Goal: Task Accomplishment & Management: Manage account settings

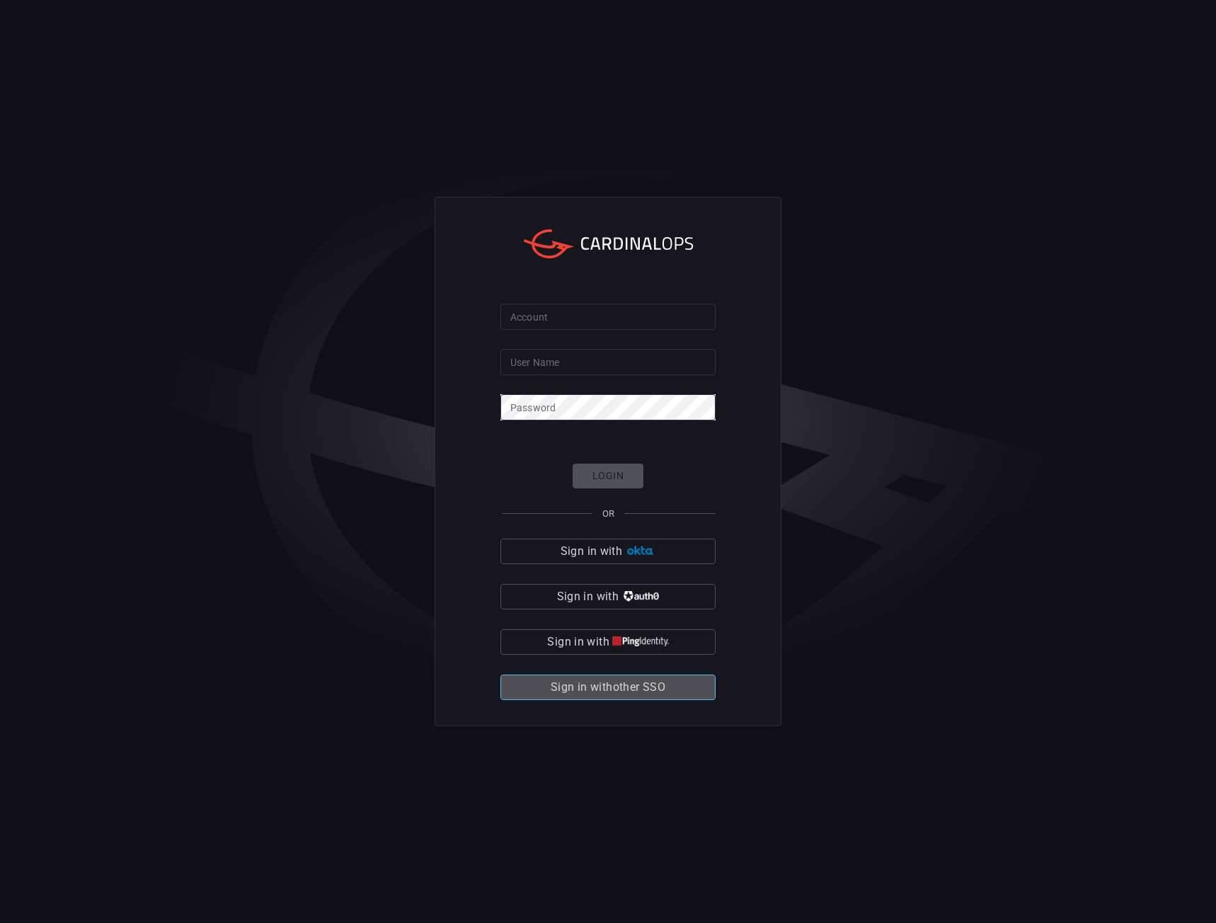
click at [593, 683] on span "Sign in with other SSO" at bounding box center [608, 687] width 115 height 20
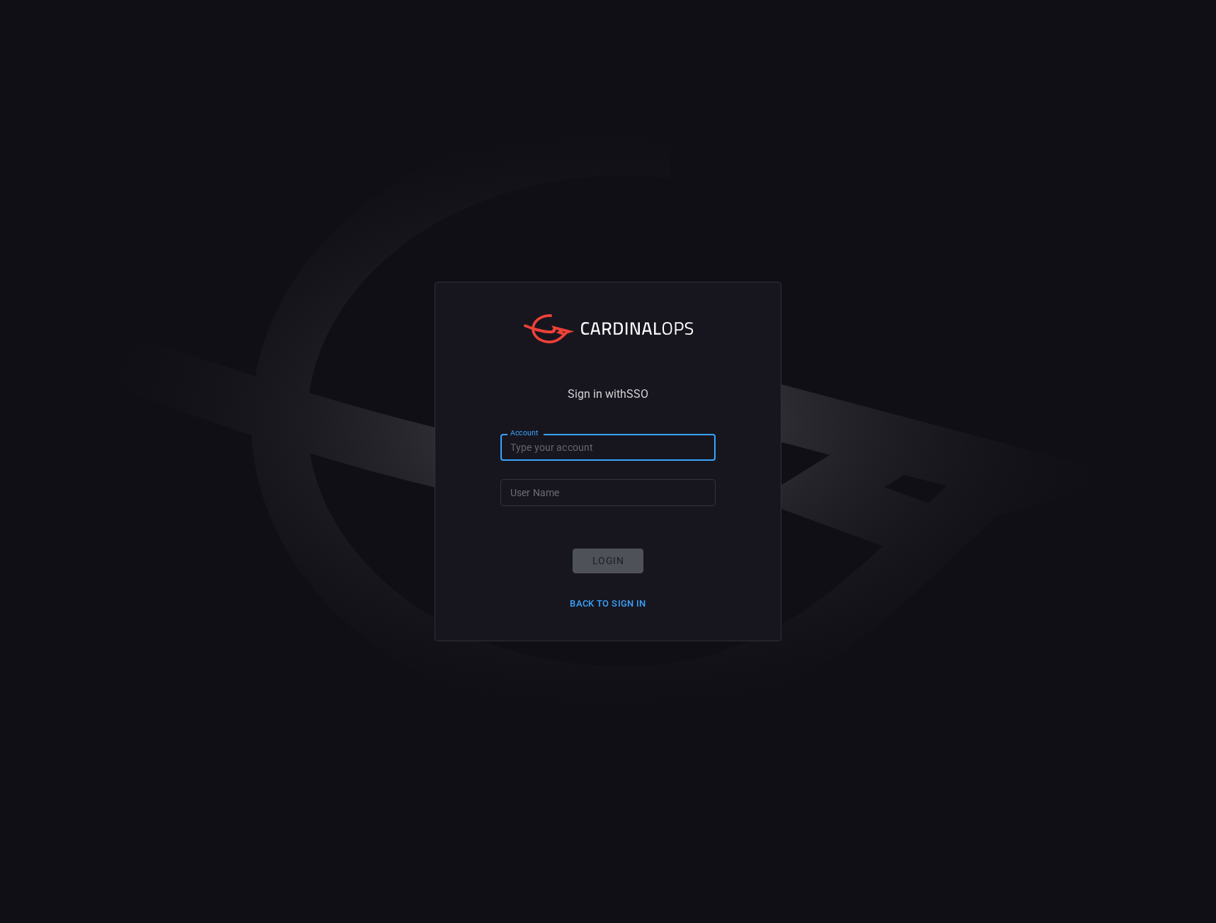
click at [539, 449] on input "Account" at bounding box center [607, 447] width 215 height 26
click at [548, 456] on input "Account" at bounding box center [607, 447] width 215 height 26
click at [548, 451] on input "Account" at bounding box center [607, 447] width 215 height 26
type input "Nokia"
click at [521, 493] on input "User Name" at bounding box center [607, 492] width 215 height 26
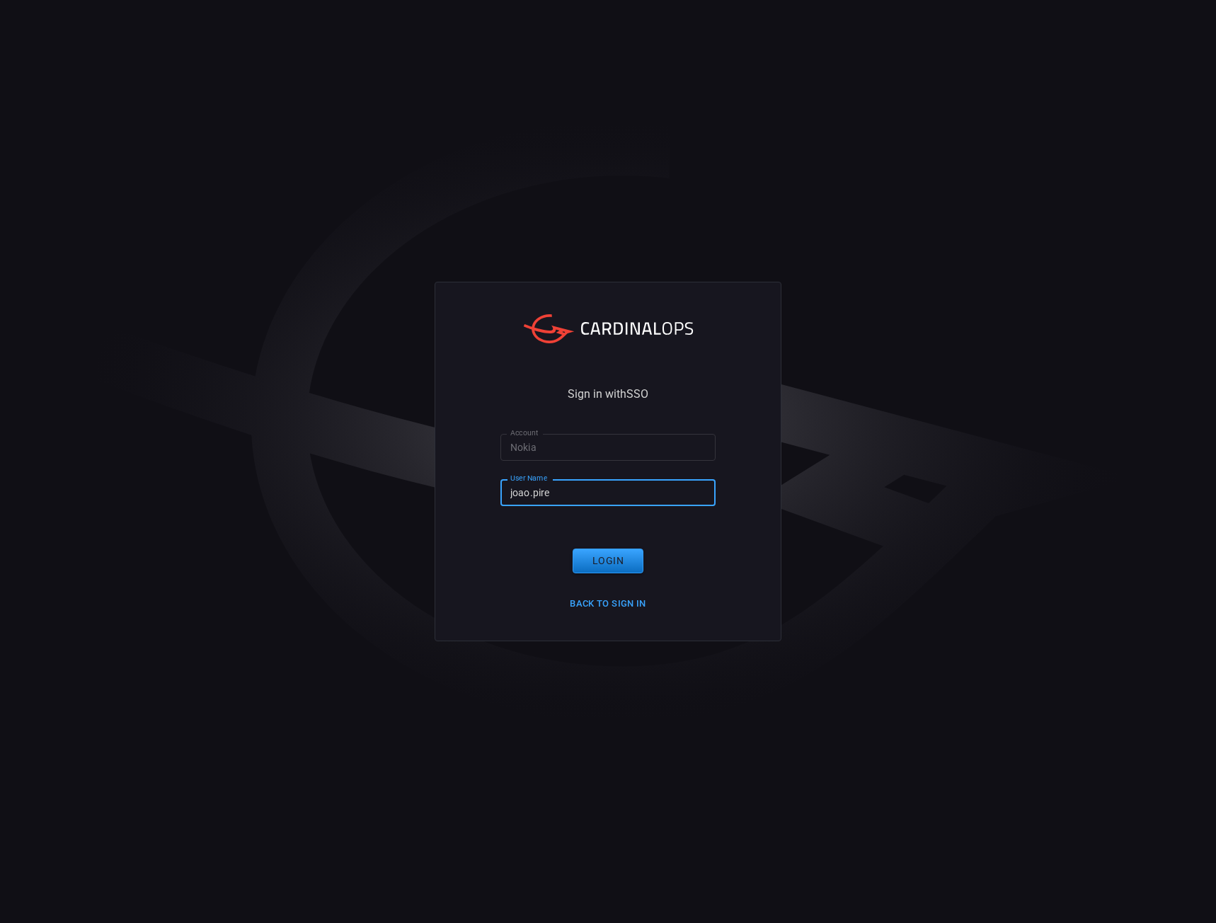
type input "joao.[PERSON_NAME]"
click button "Login" at bounding box center [607, 560] width 71 height 25
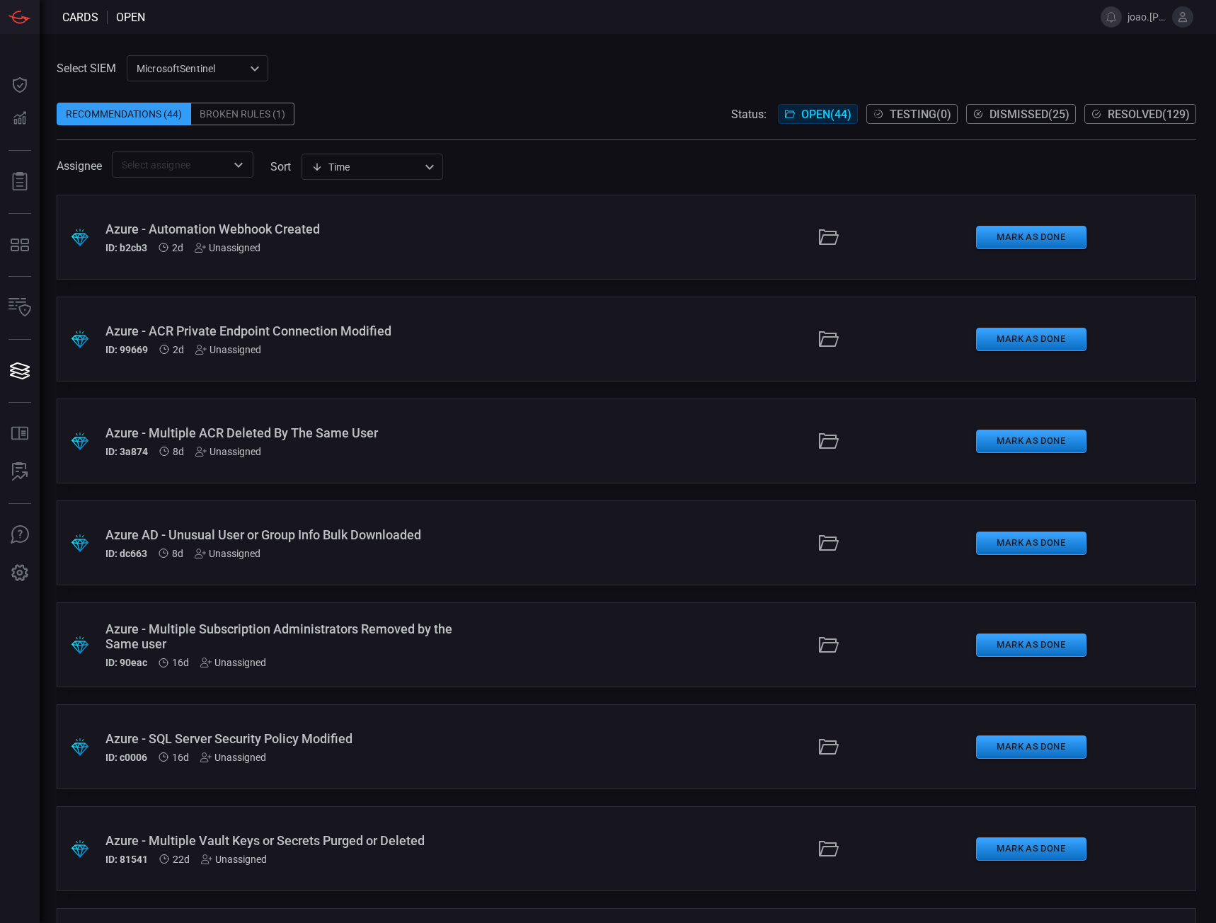
click at [280, 114] on div "Broken Rules (1)" at bounding box center [242, 114] width 103 height 23
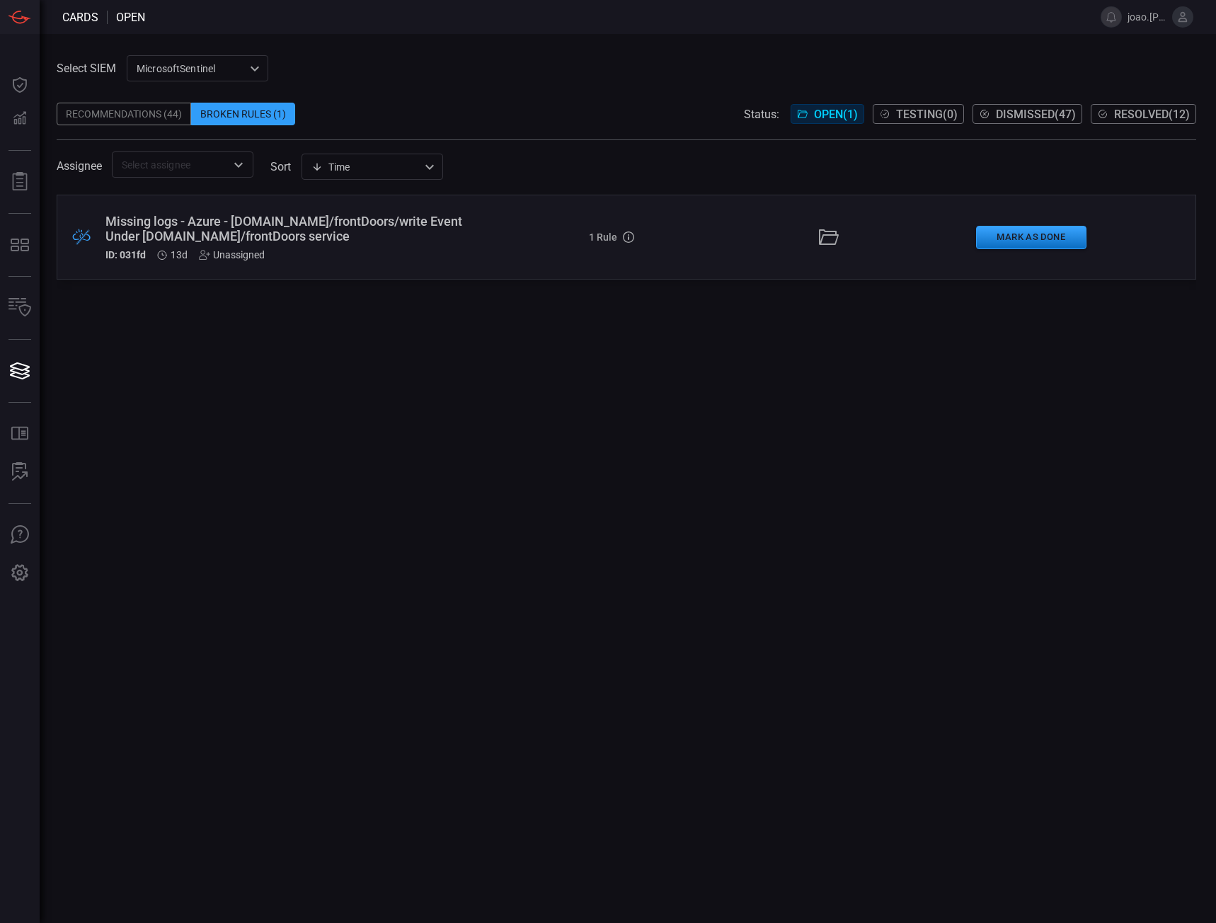
click at [288, 238] on div "Missing logs - Azure - [DOMAIN_NAME]/frontDoors/write Event Under [DOMAIN_NAME]…" at bounding box center [289, 229] width 369 height 30
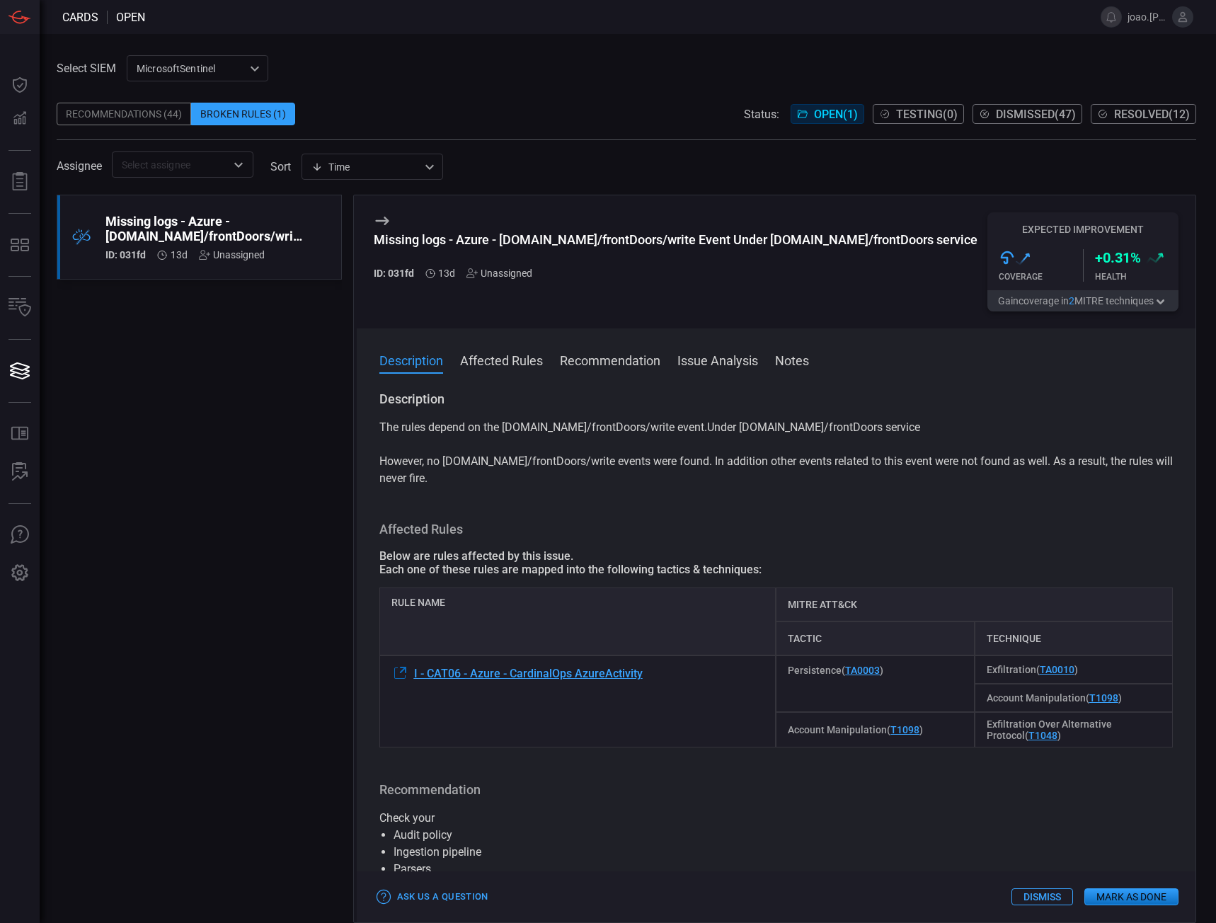
click at [521, 367] on button "Affected Rules" at bounding box center [501, 359] width 83 height 17
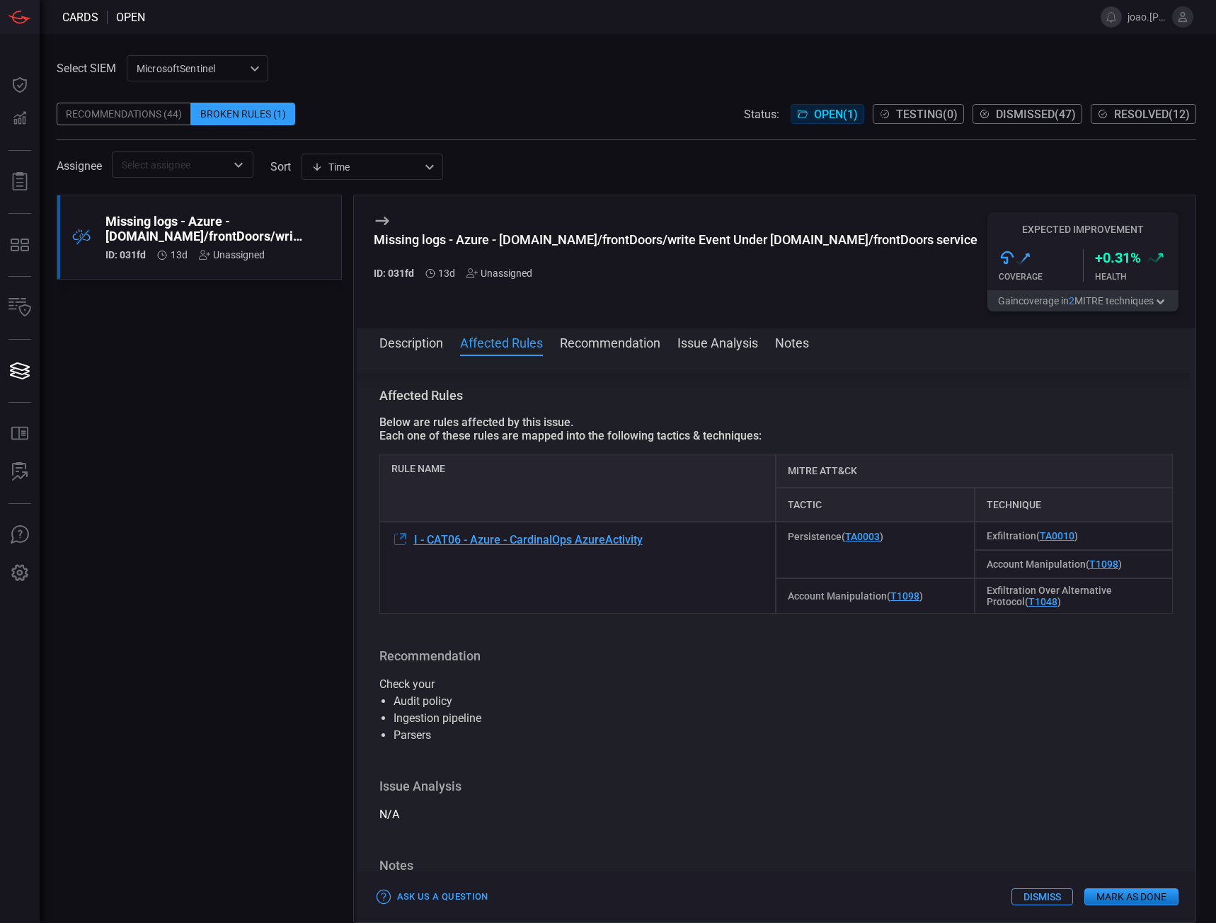
click at [627, 340] on button "Recommendation" at bounding box center [610, 341] width 100 height 17
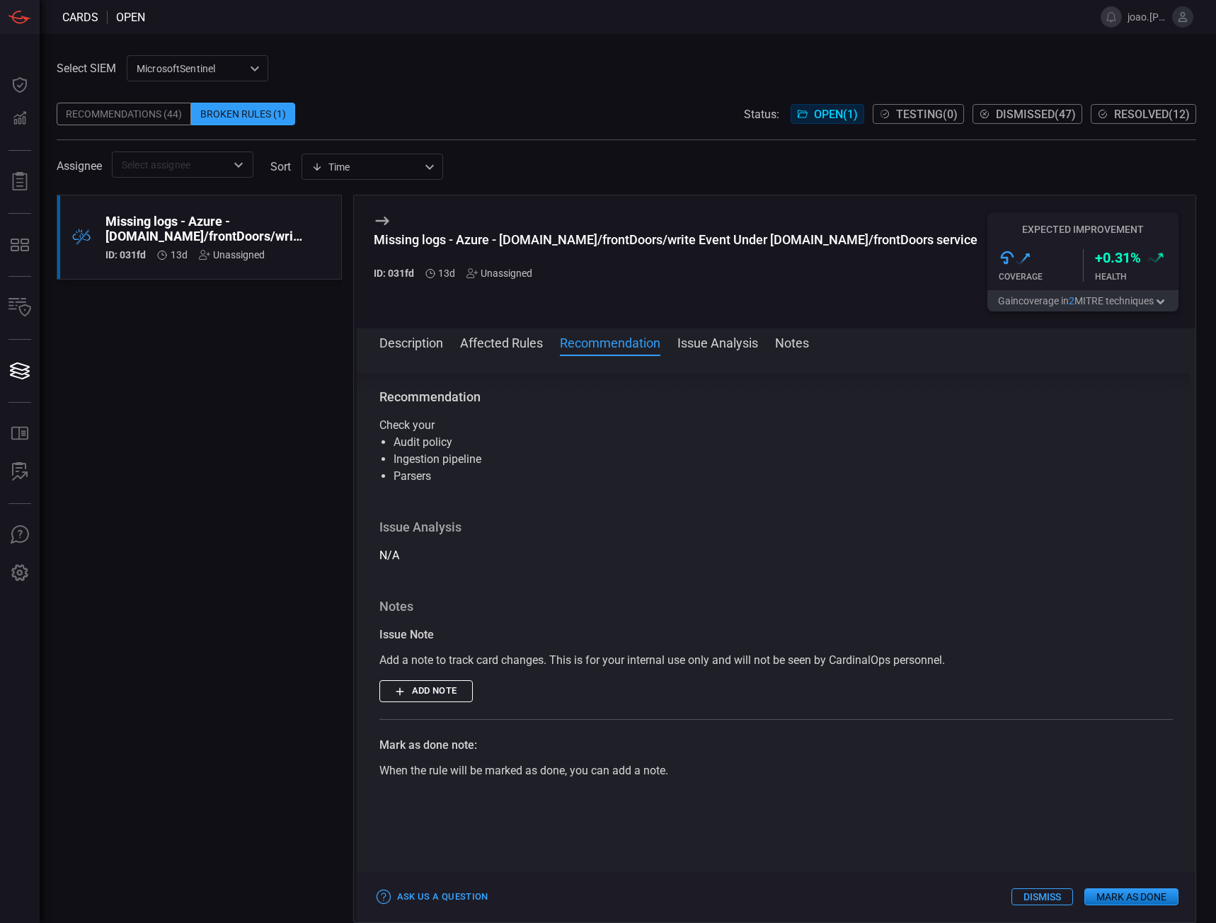
scroll to position [378, 0]
click at [694, 341] on button "Issue Analysis" at bounding box center [717, 341] width 81 height 17
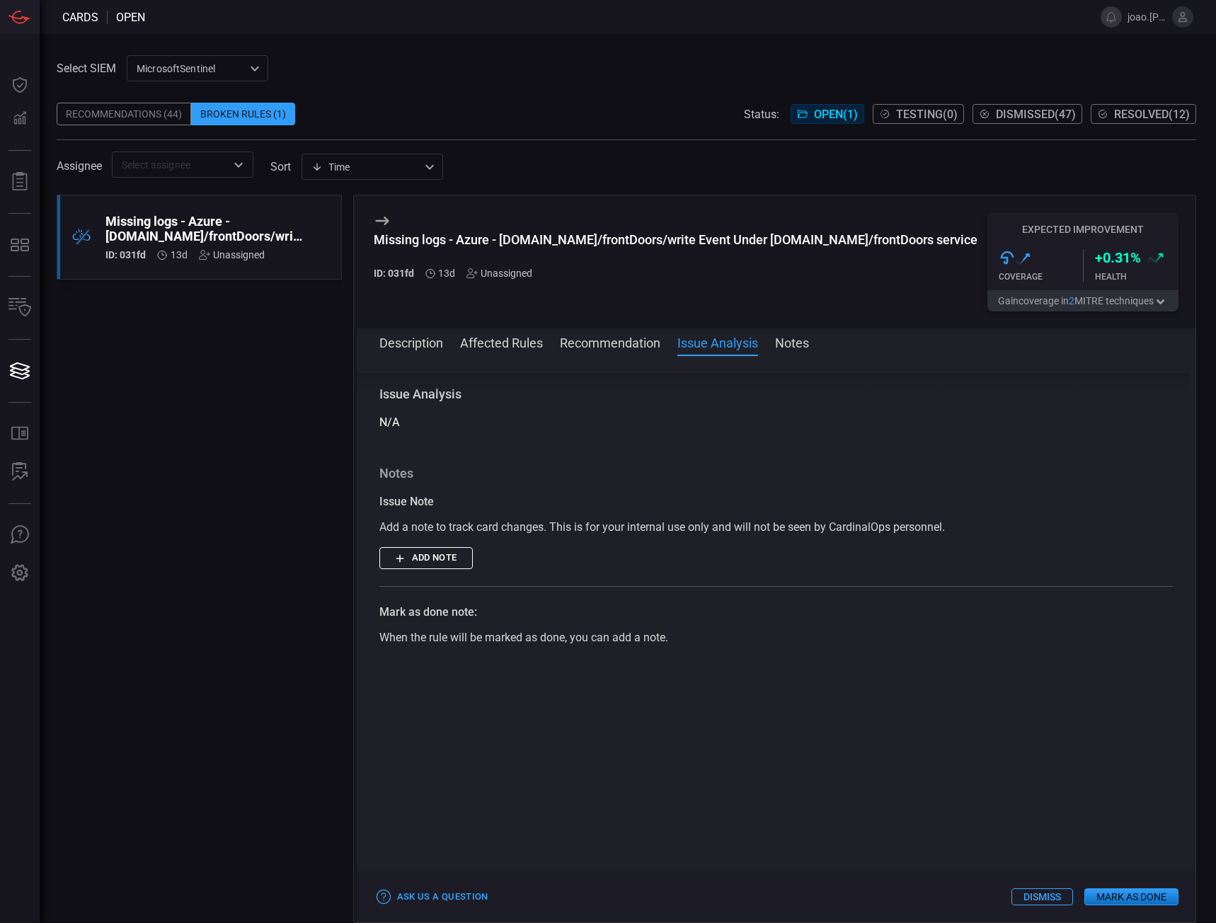
click at [423, 345] on button "Description" at bounding box center [411, 341] width 64 height 17
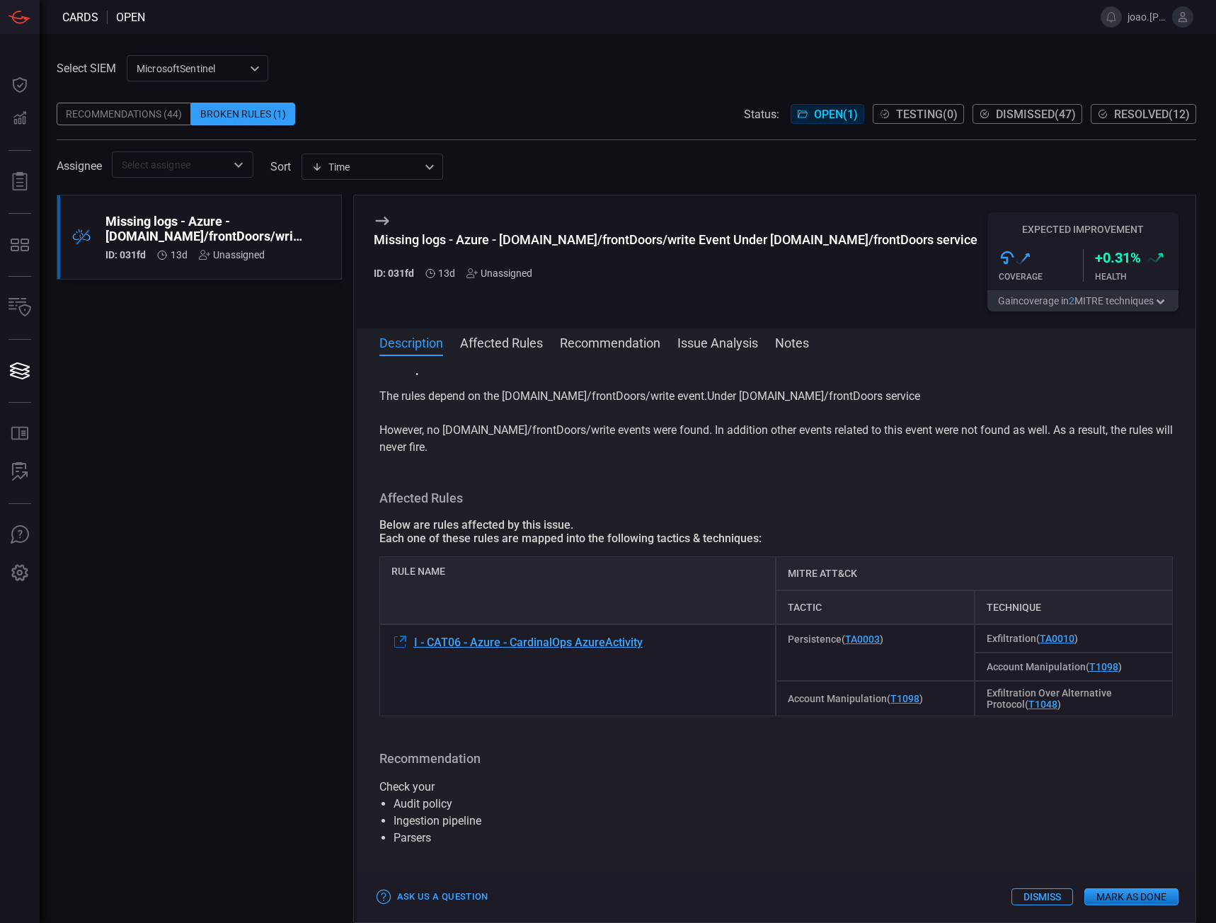
scroll to position [0, 0]
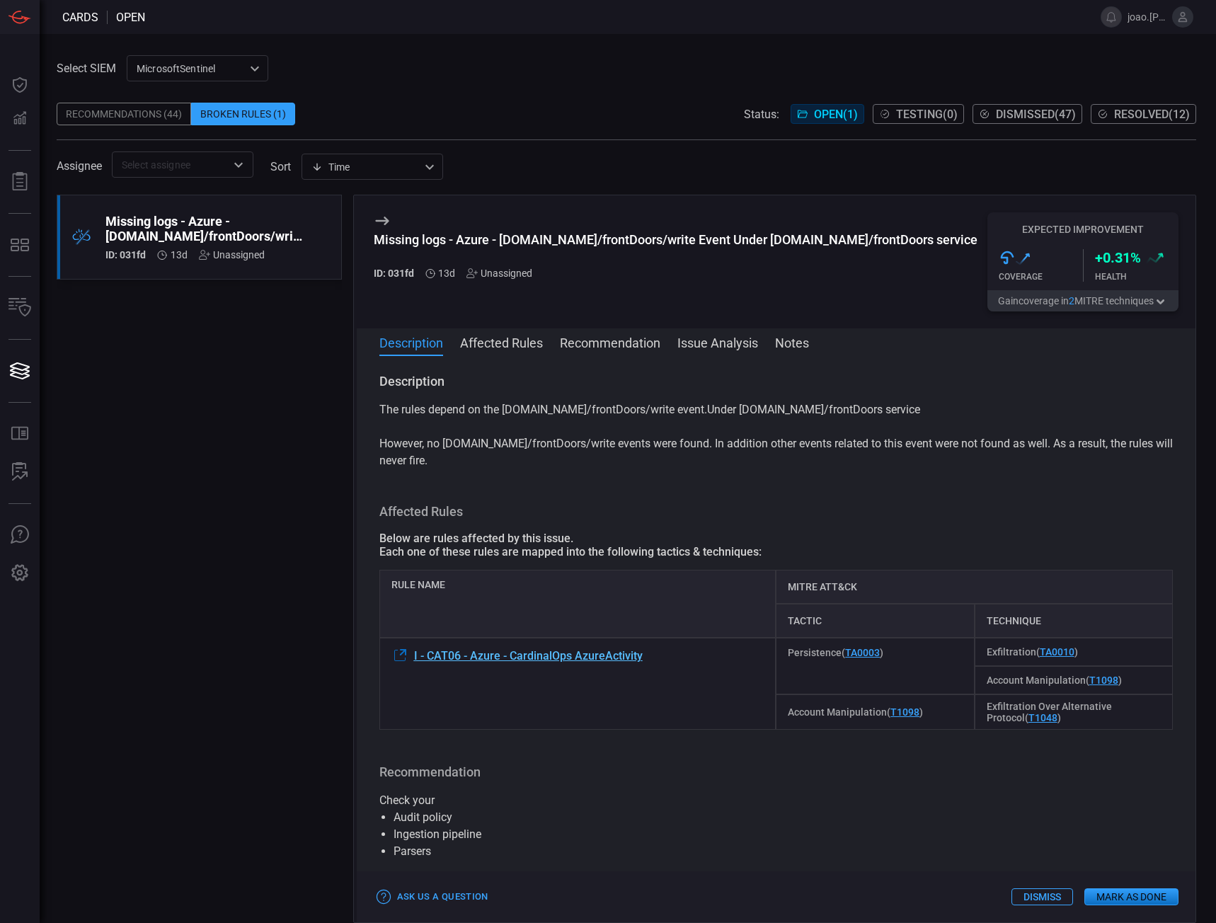
click at [584, 662] on span "I - CAT06 - Azure - CardinalOps AzureActivity" at bounding box center [528, 655] width 229 height 13
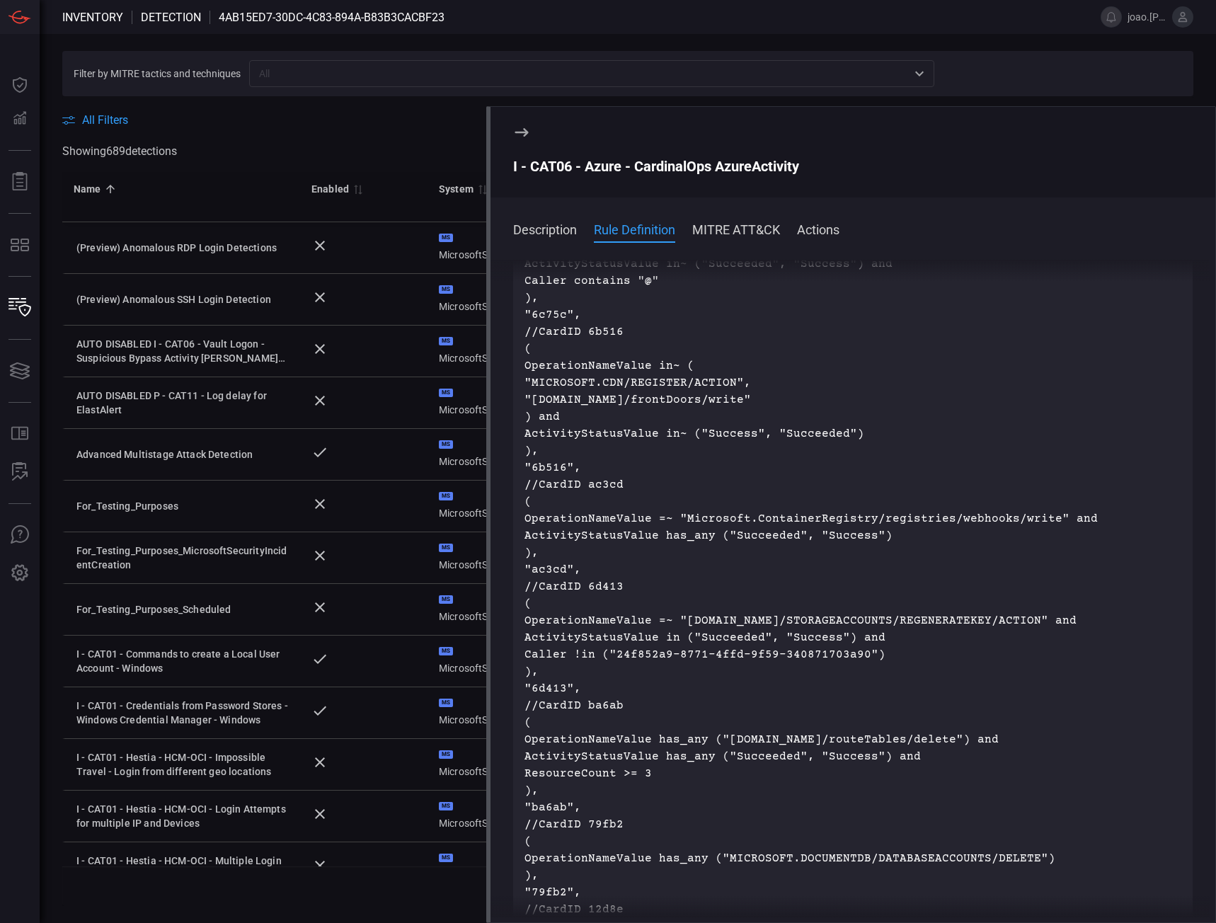
scroll to position [3680, 0]
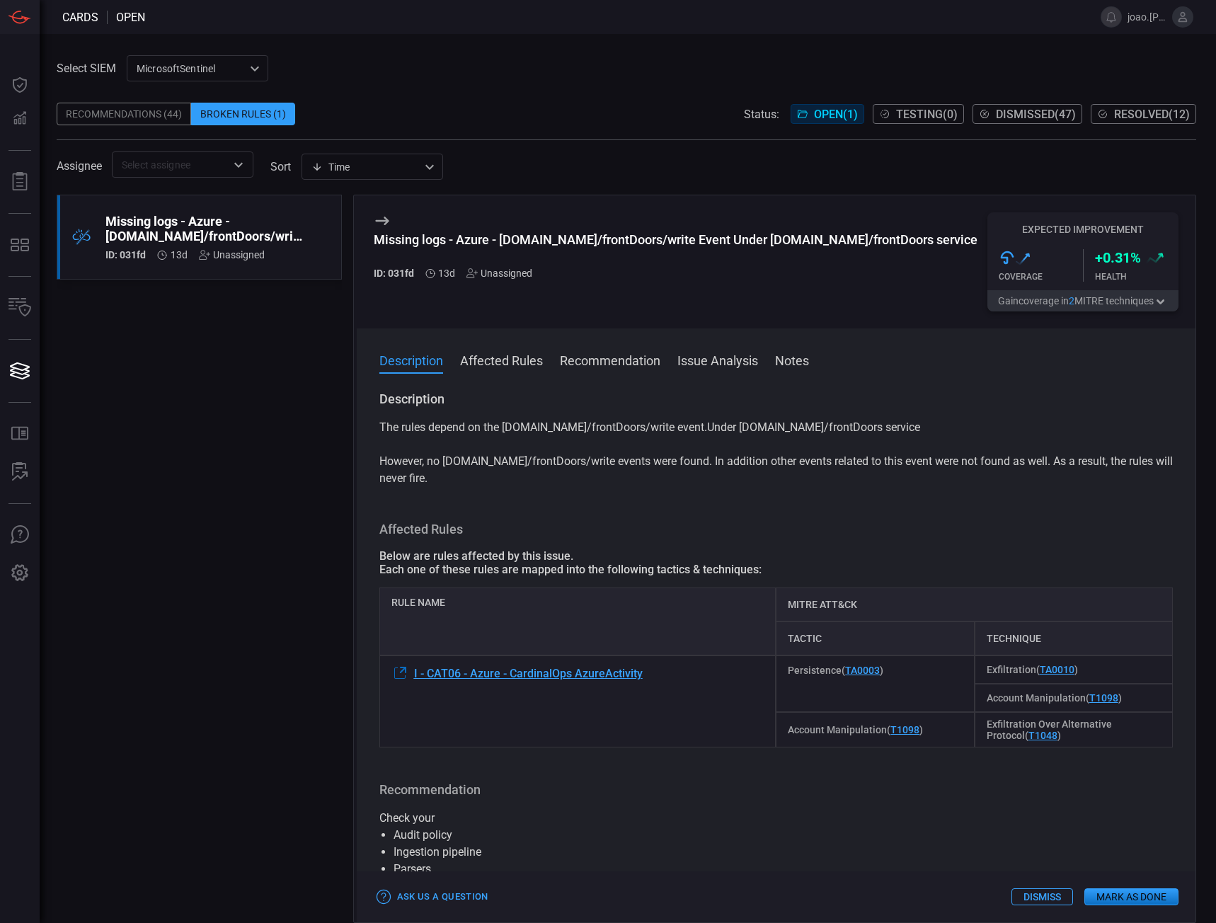
click at [145, 113] on div "Recommendations (44)" at bounding box center [124, 114] width 134 height 23
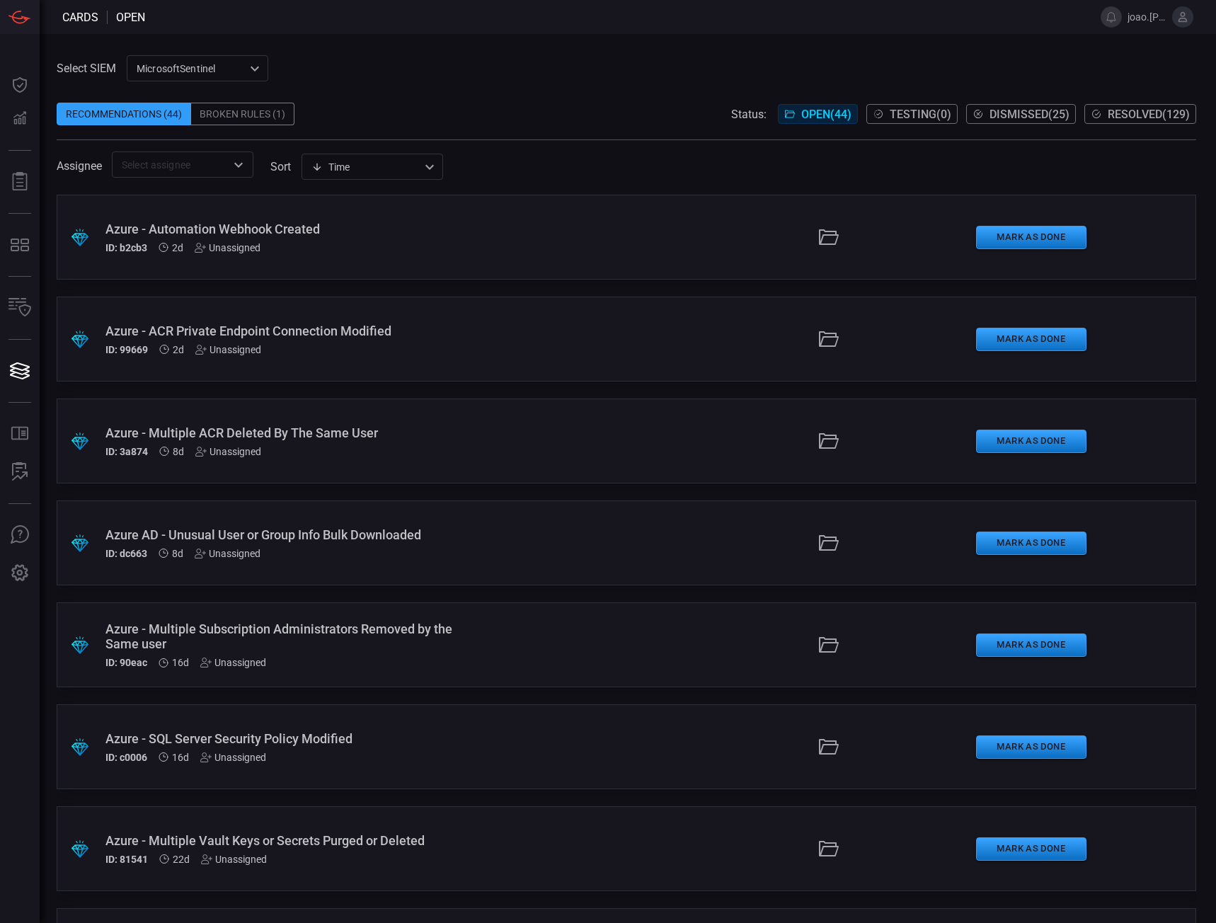
scroll to position [2115, 0]
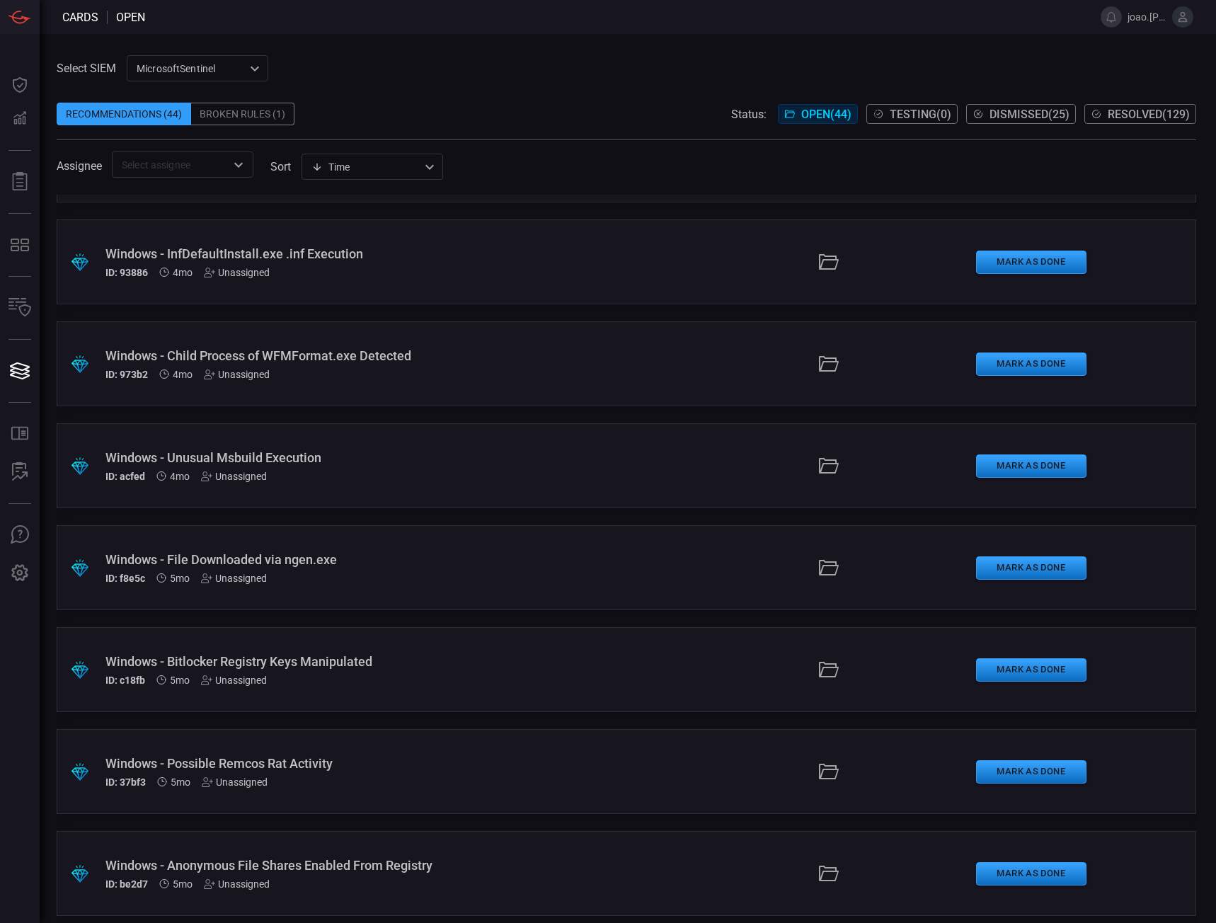
click at [407, 566] on div "Windows - File Downloaded via ngen.exe" at bounding box center [289, 559] width 369 height 15
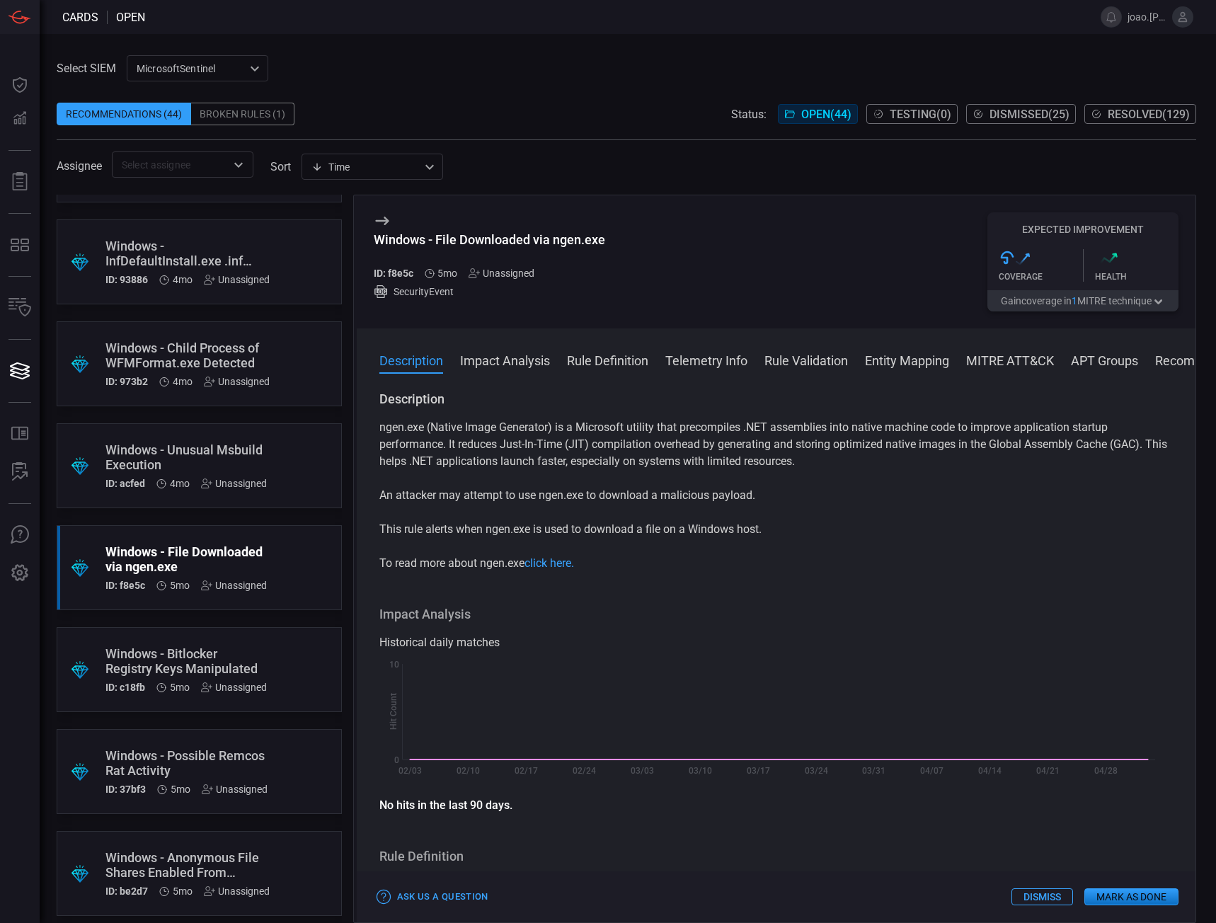
click at [402, 274] on h5 "ID: f8e5c" at bounding box center [394, 272] width 40 height 11
copy h5 "f8e5c"
click at [1030, 892] on button "Dismiss" at bounding box center [1042, 896] width 62 height 17
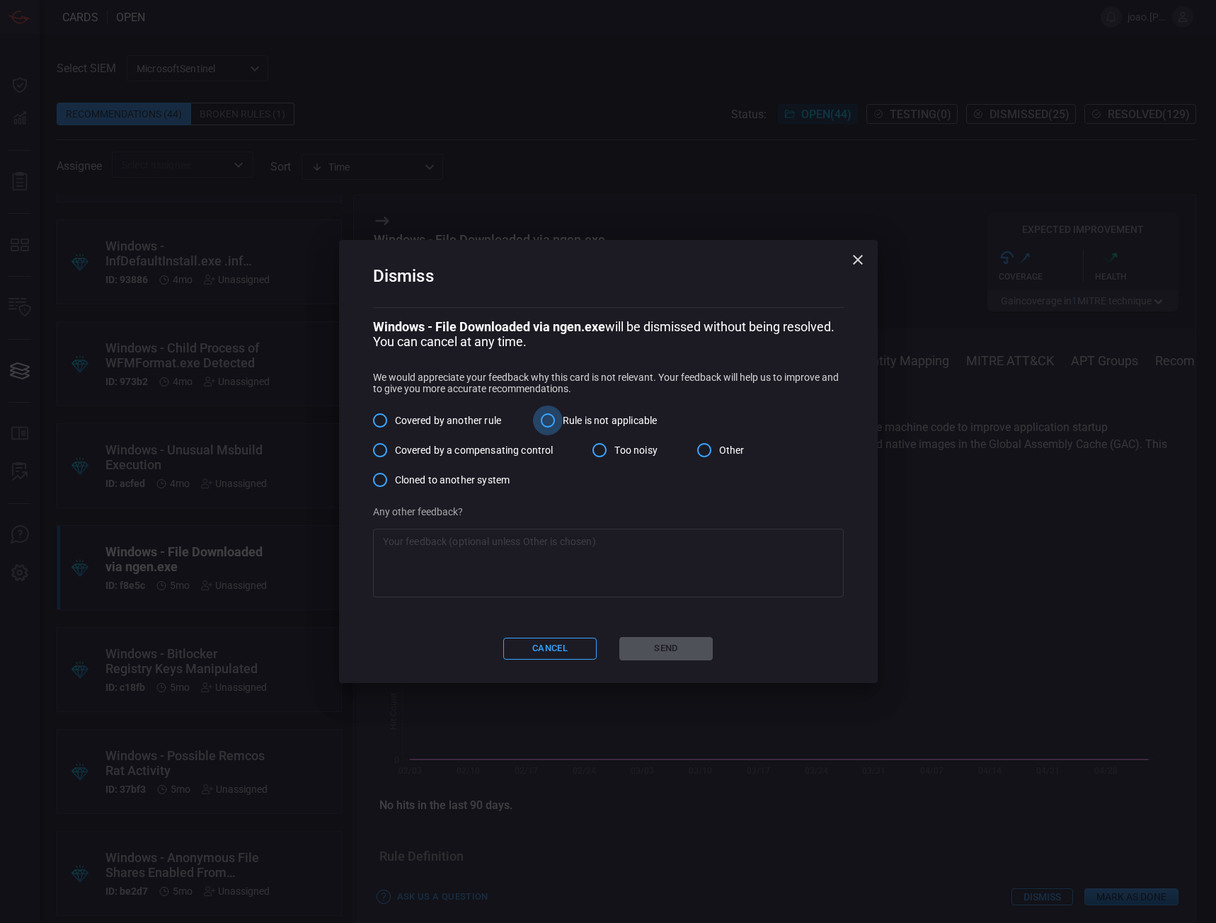
click at [551, 427] on input "Rule is not applicable" at bounding box center [548, 420] width 30 height 30
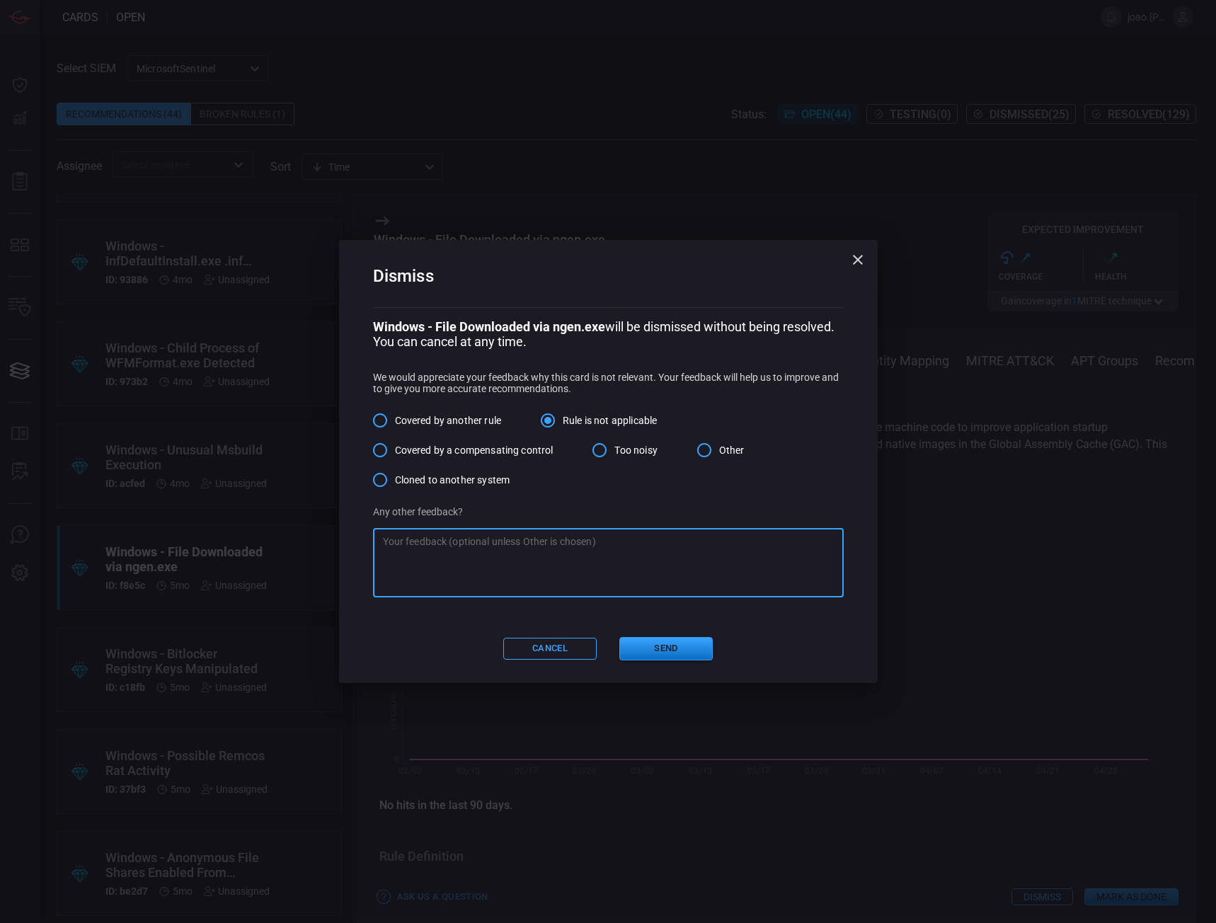
click at [549, 544] on textarea at bounding box center [608, 562] width 451 height 57
type textarea "based on email answer from CardinalOPs"
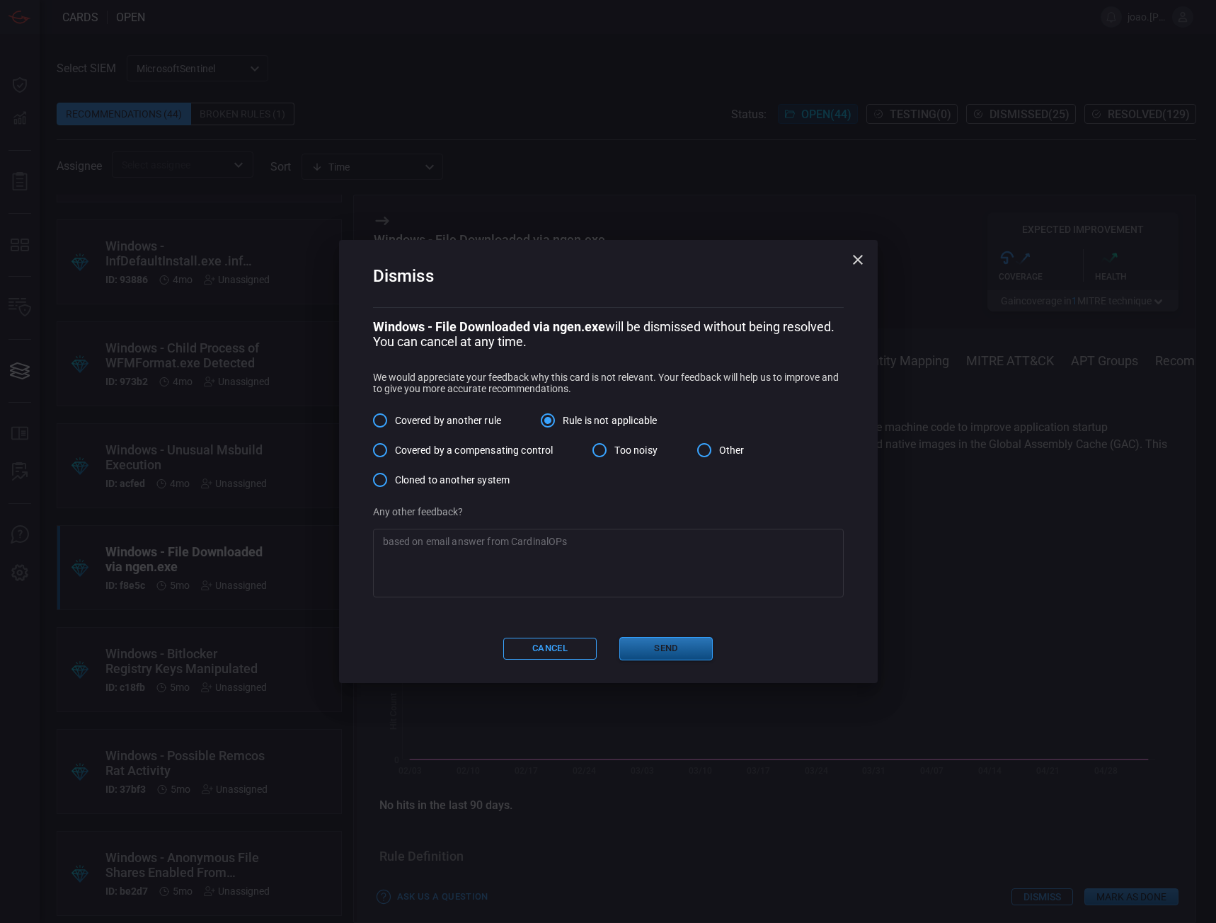
click at [653, 659] on button "Send" at bounding box center [665, 648] width 93 height 23
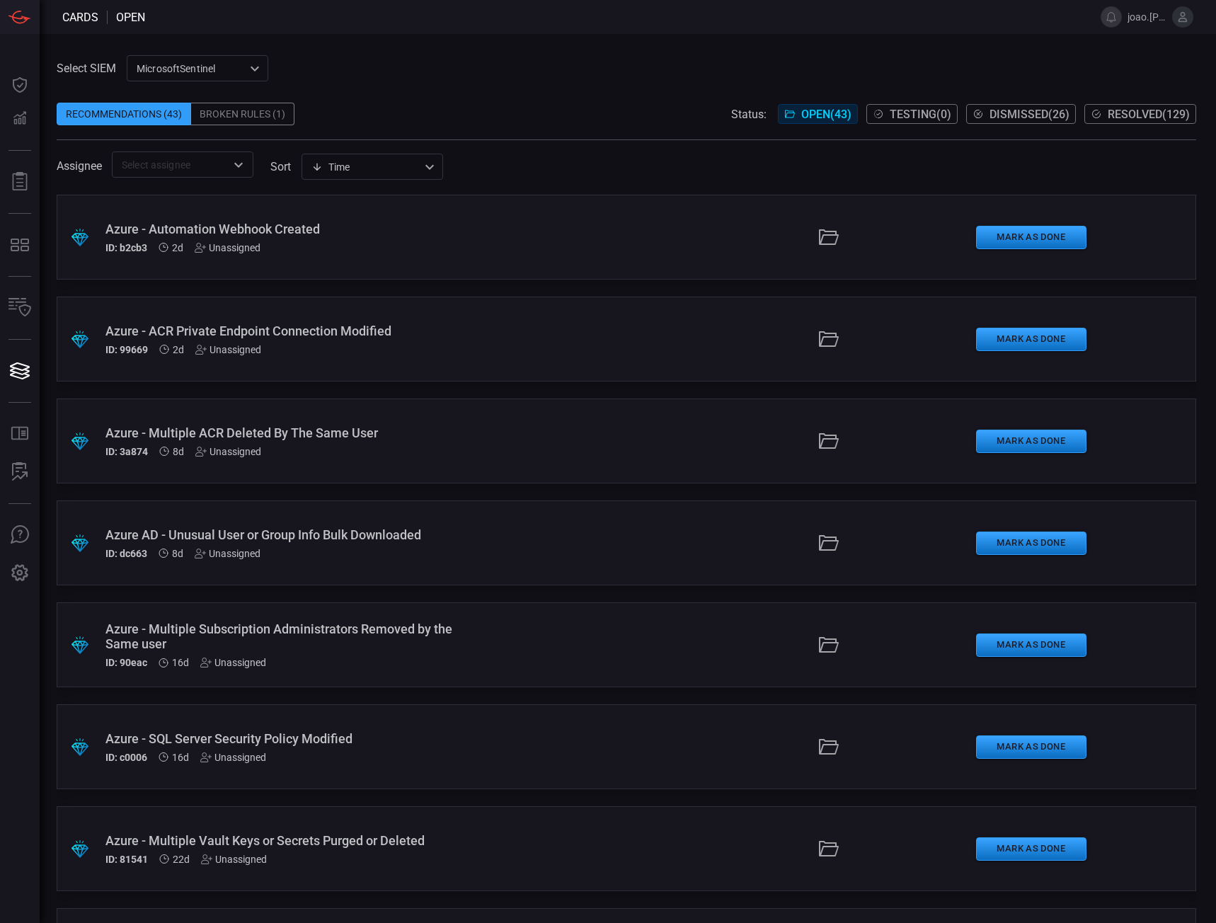
click at [555, 88] on span at bounding box center [626, 91] width 1139 height 21
click at [991, 110] on span "Dismissed ( 26 )" at bounding box center [1029, 114] width 80 height 13
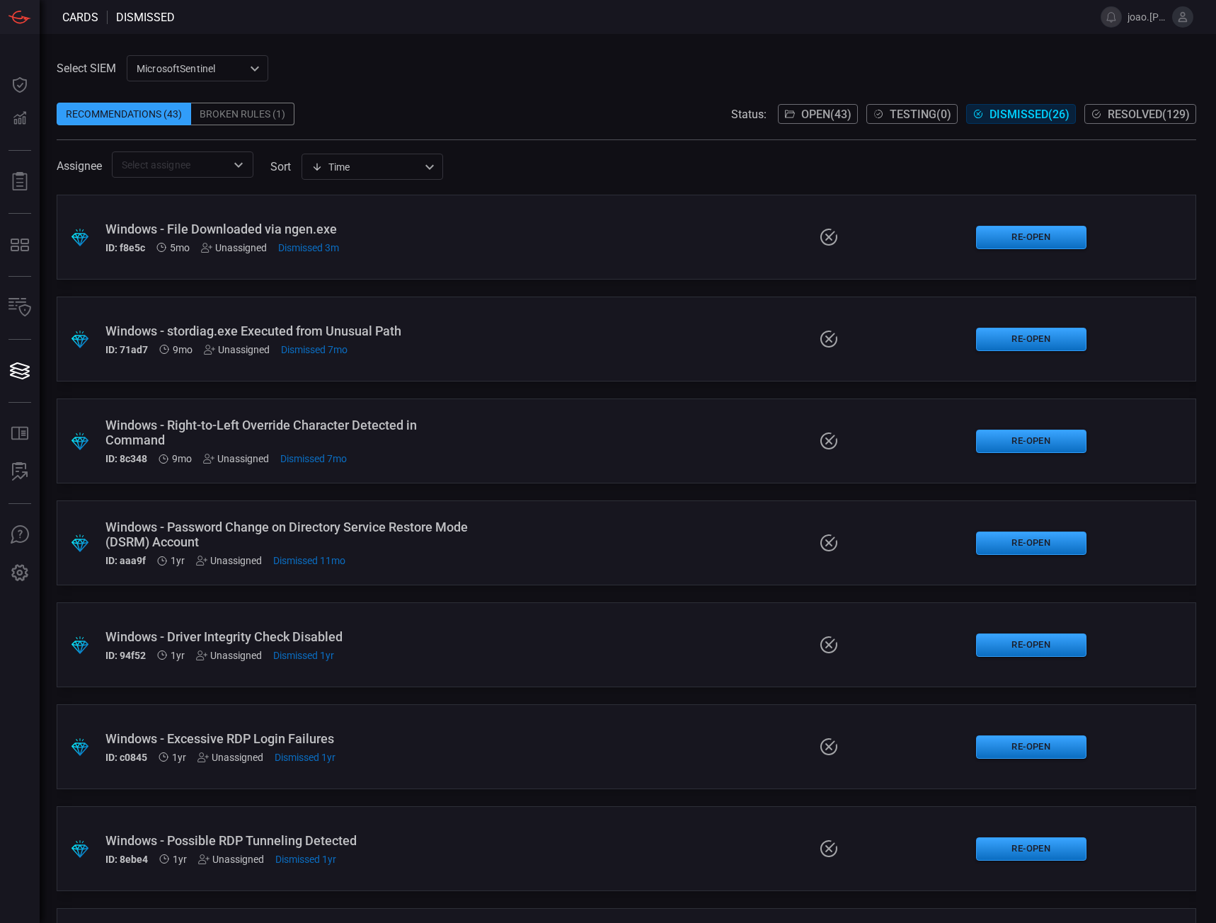
click at [801, 120] on span "Open ( 43 )" at bounding box center [826, 114] width 50 height 13
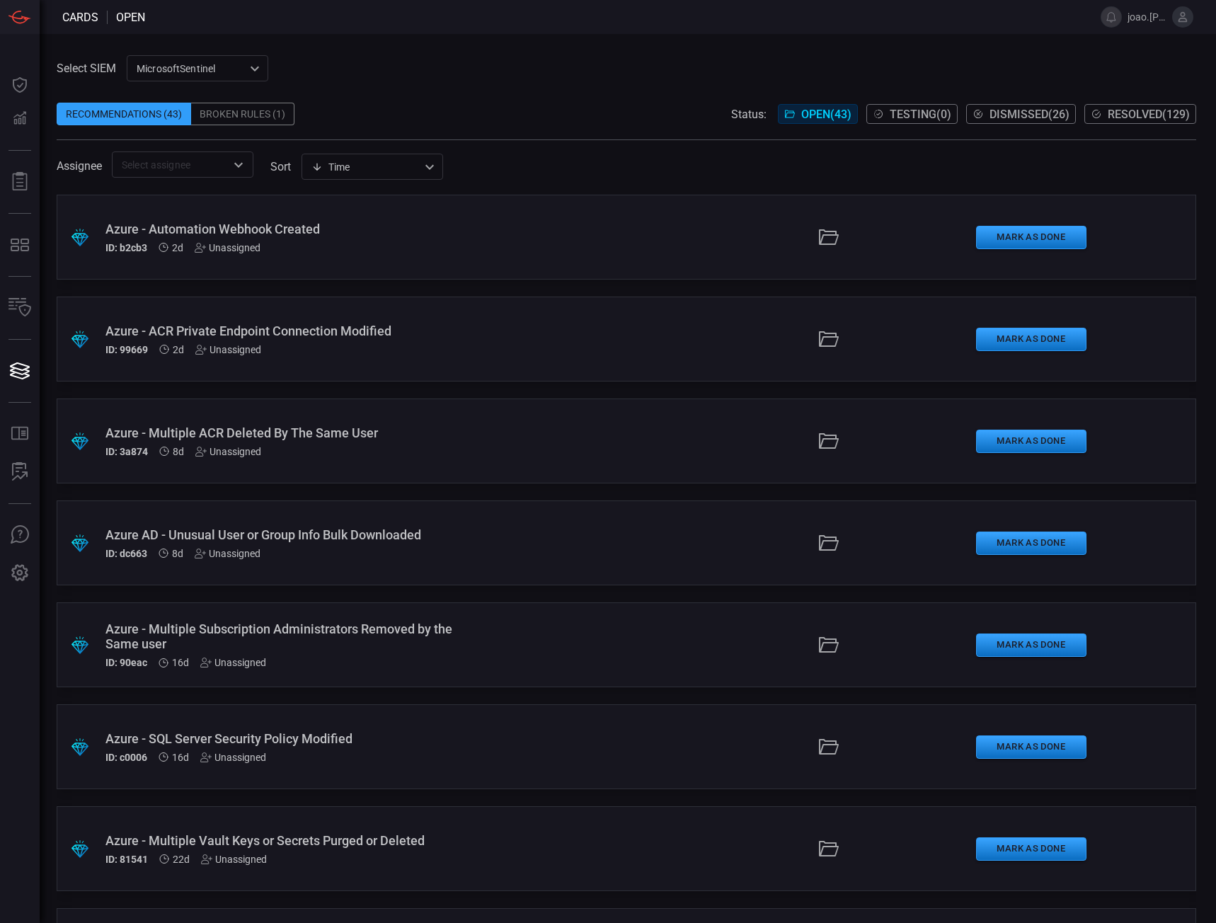
scroll to position [2625, 0]
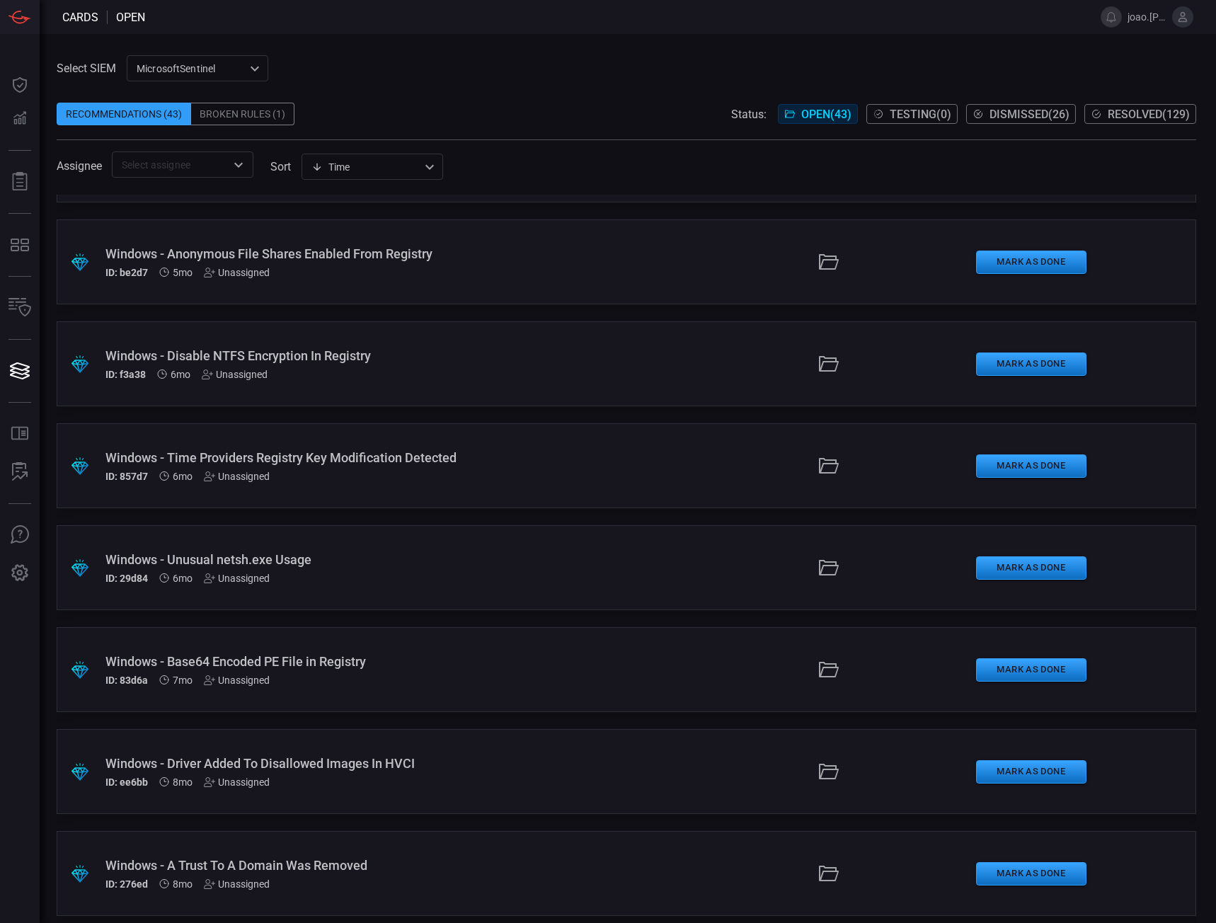
click at [321, 561] on div "Windows - Unusual netsh.exe Usage" at bounding box center [289, 559] width 369 height 15
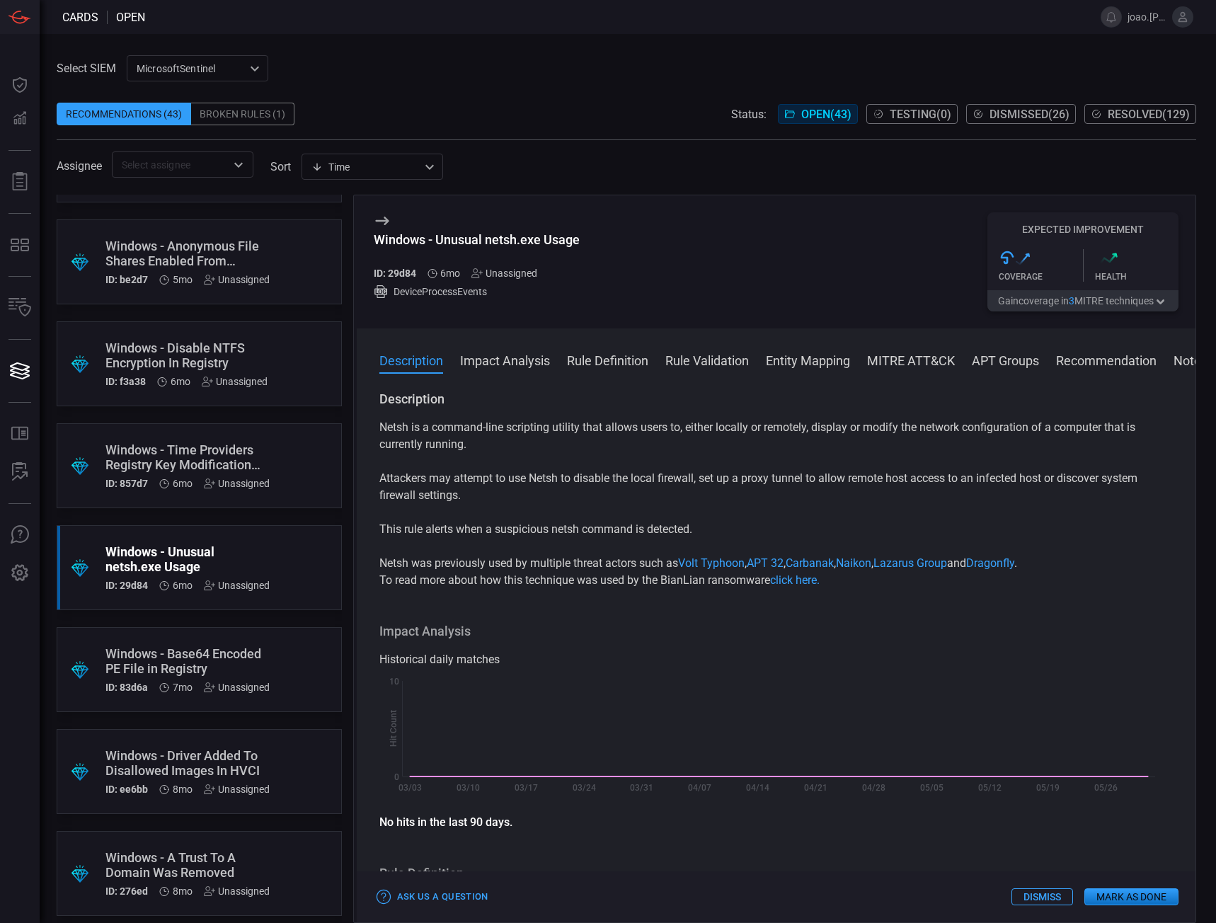
click at [404, 271] on h5 "ID: 29d84" at bounding box center [395, 272] width 42 height 11
copy h5 "29d84"
click at [989, 113] on span "Dismissed ( 26 )" at bounding box center [1029, 114] width 80 height 13
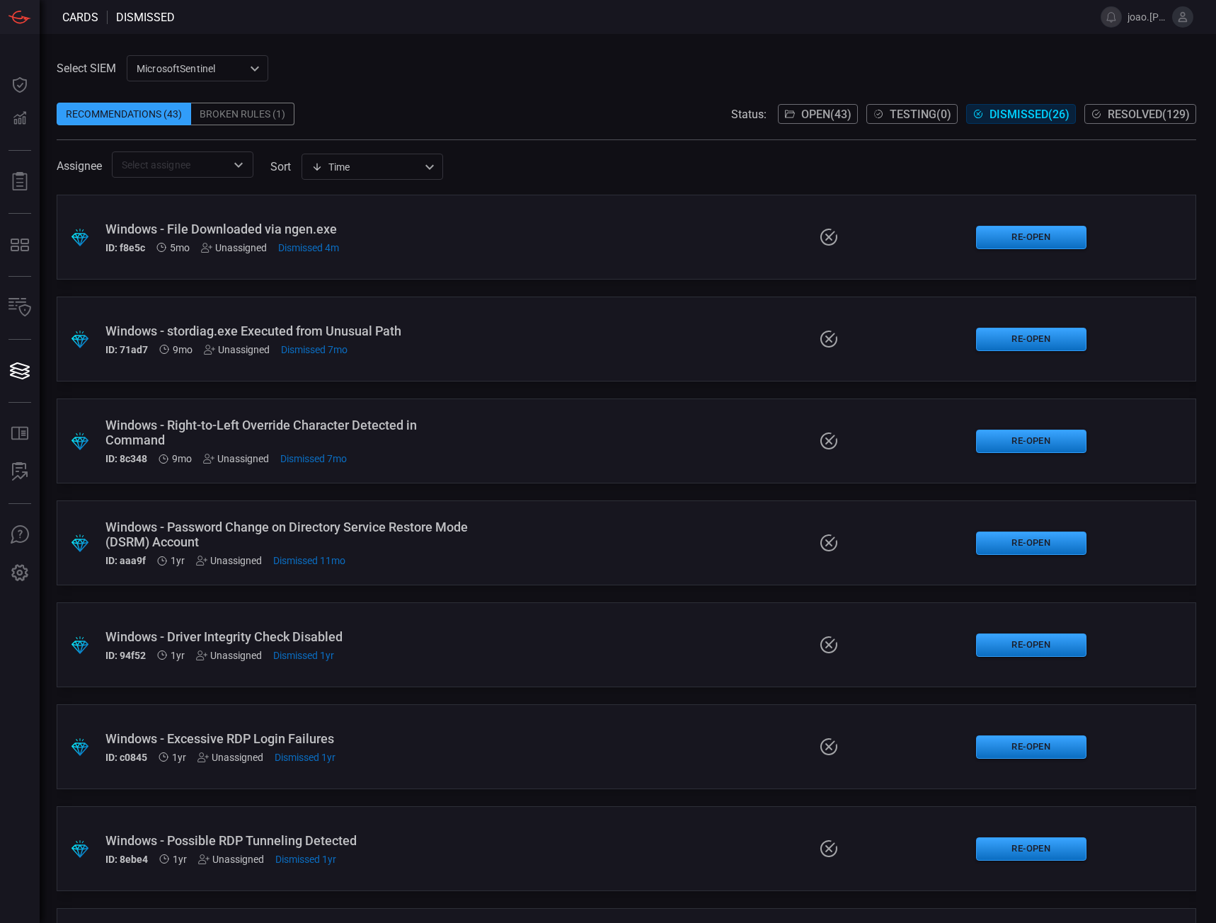
click at [834, 108] on span "Open ( 43 )" at bounding box center [826, 114] width 50 height 13
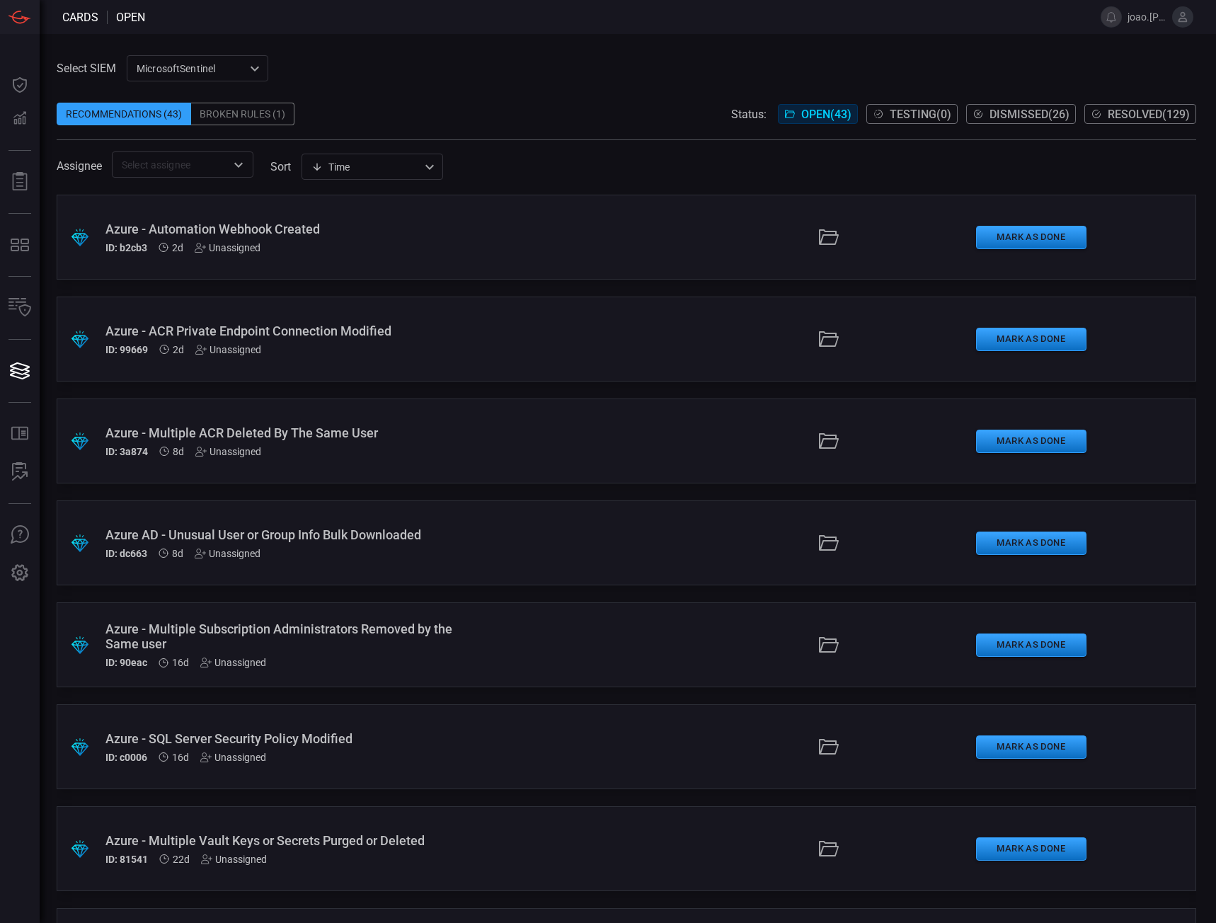
scroll to position [2625, 0]
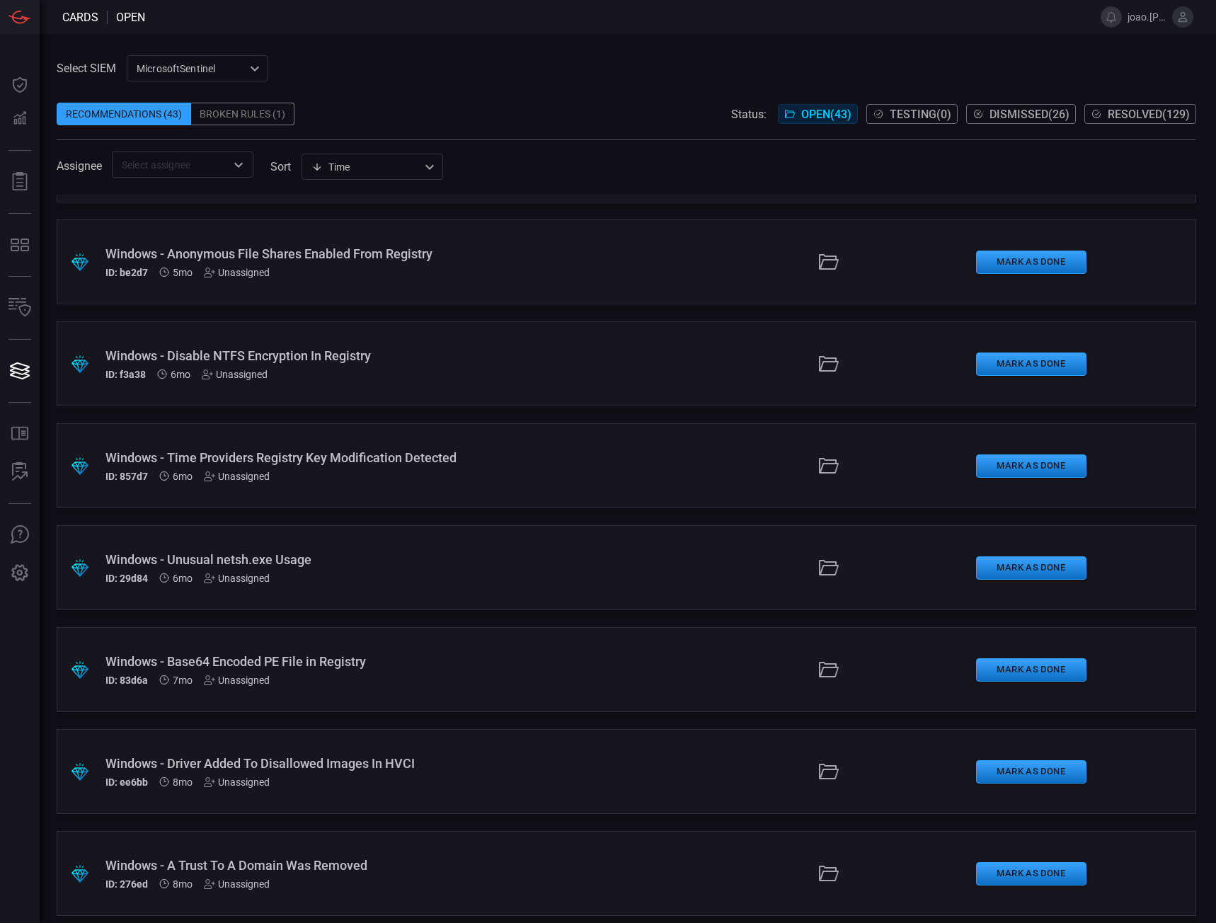
click at [543, 577] on div ".suggested_cards_icon{fill:url(#suggested_cards_icon);} Windows - Unusual netsh…" at bounding box center [626, 567] width 1139 height 85
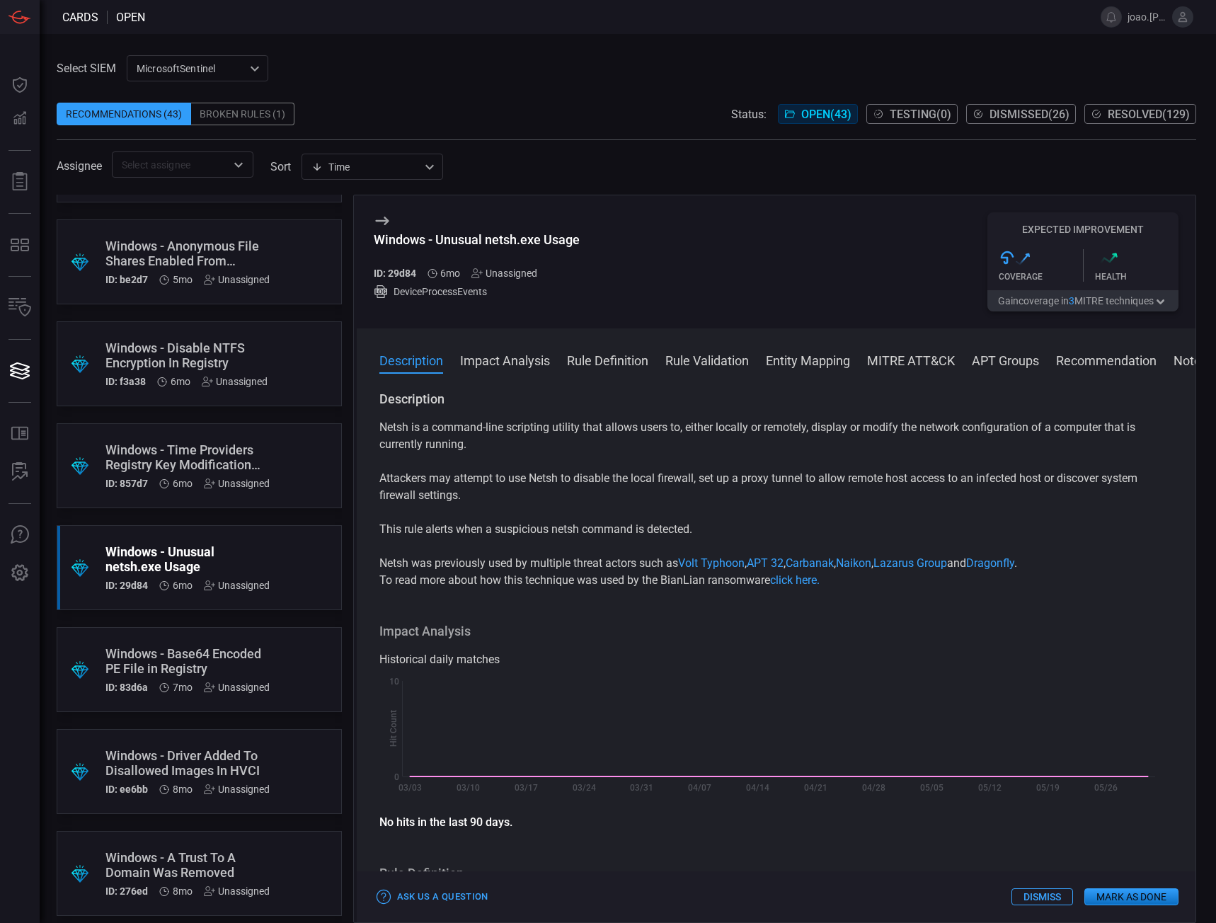
click at [1043, 115] on span "Dismissed ( 26 )" at bounding box center [1029, 114] width 80 height 13
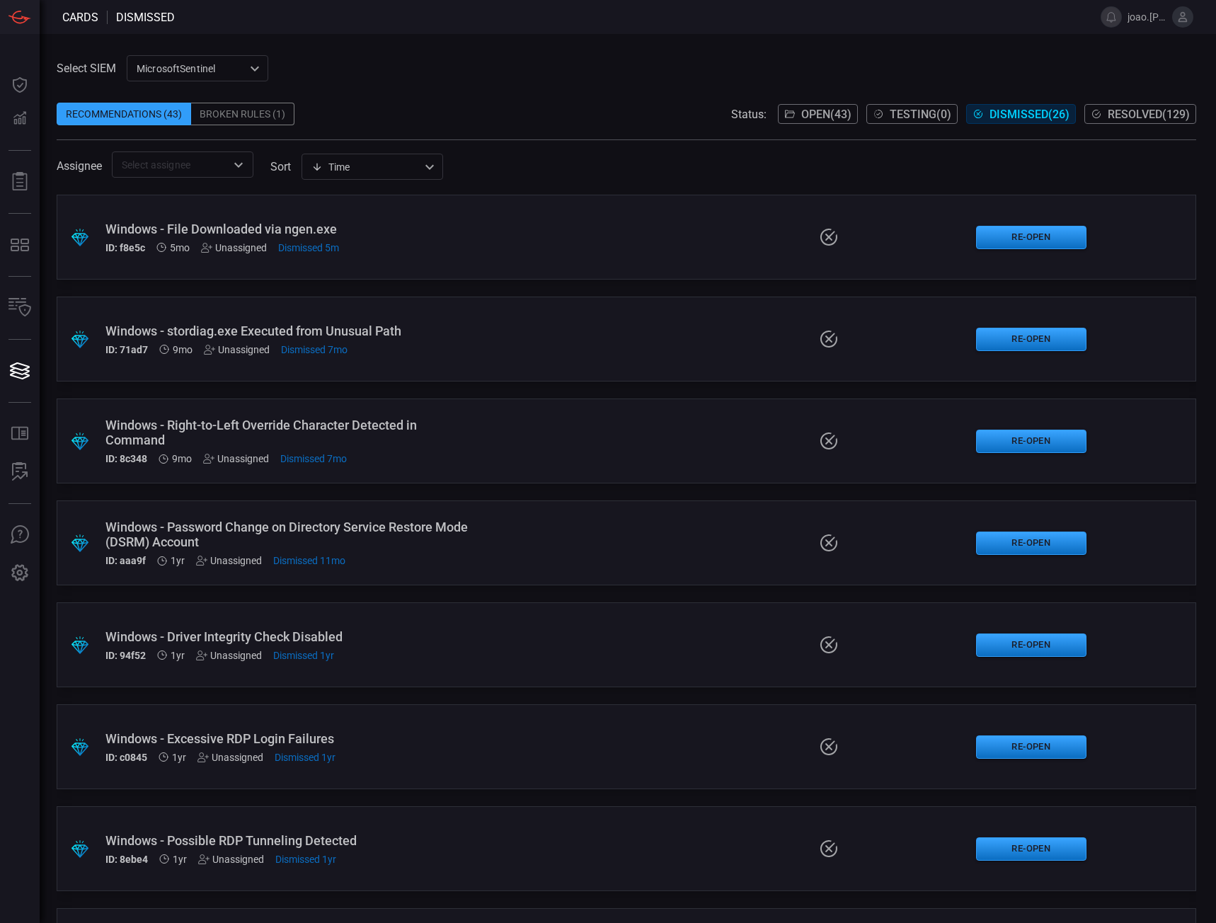
click at [801, 115] on span "Open ( 43 )" at bounding box center [826, 114] width 50 height 13
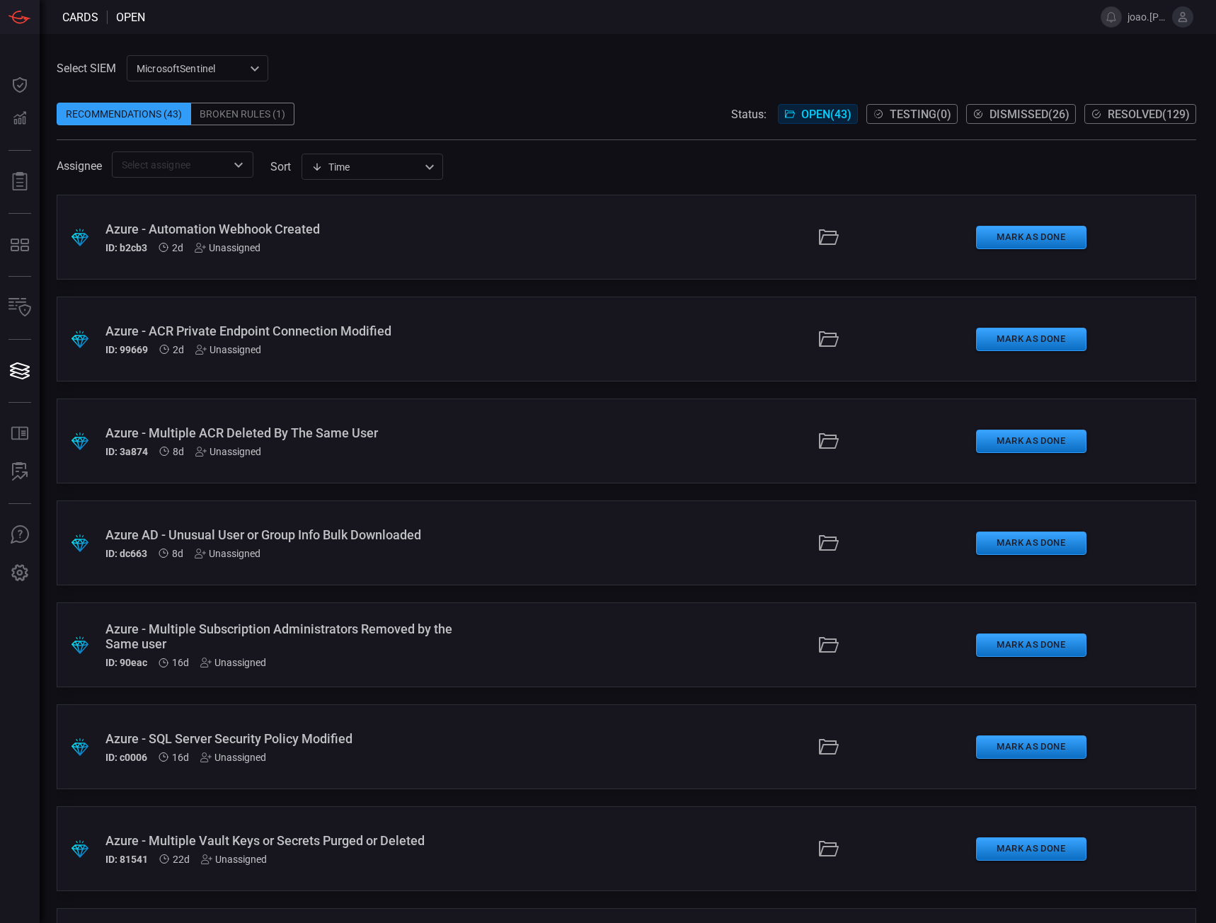
scroll to position [2625, 0]
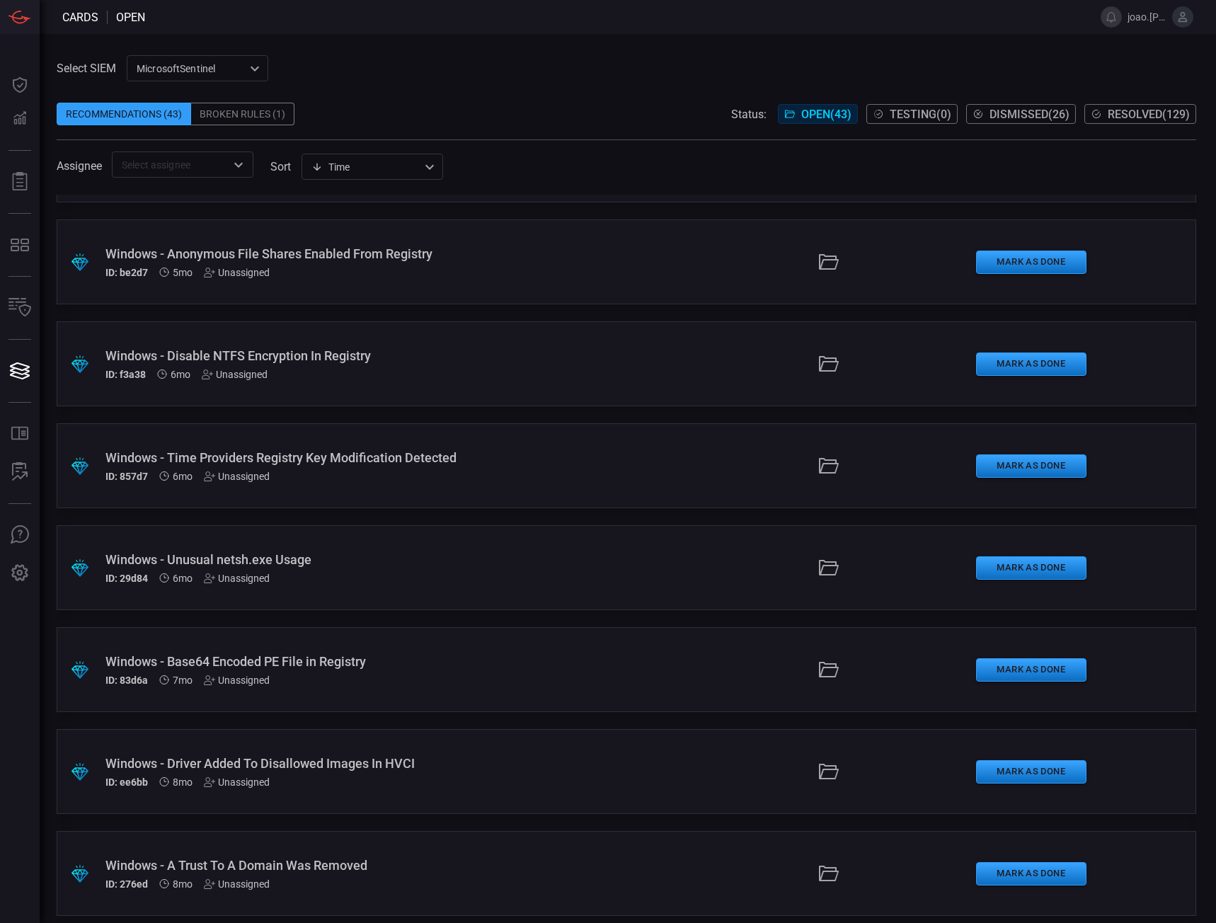
click at [1011, 117] on span "Dismissed ( 26 )" at bounding box center [1029, 114] width 80 height 13
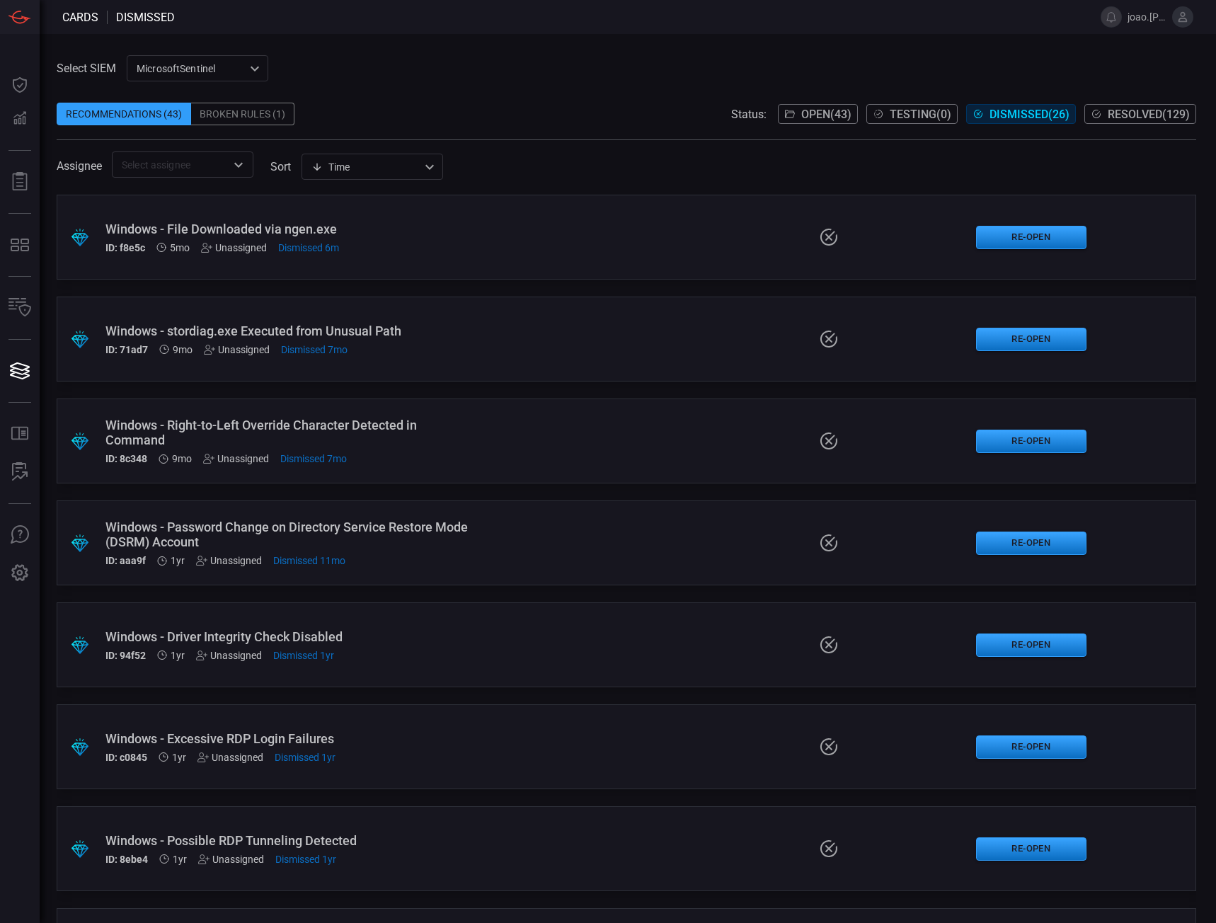
click at [801, 108] on span "Open ( 43 )" at bounding box center [826, 114] width 50 height 13
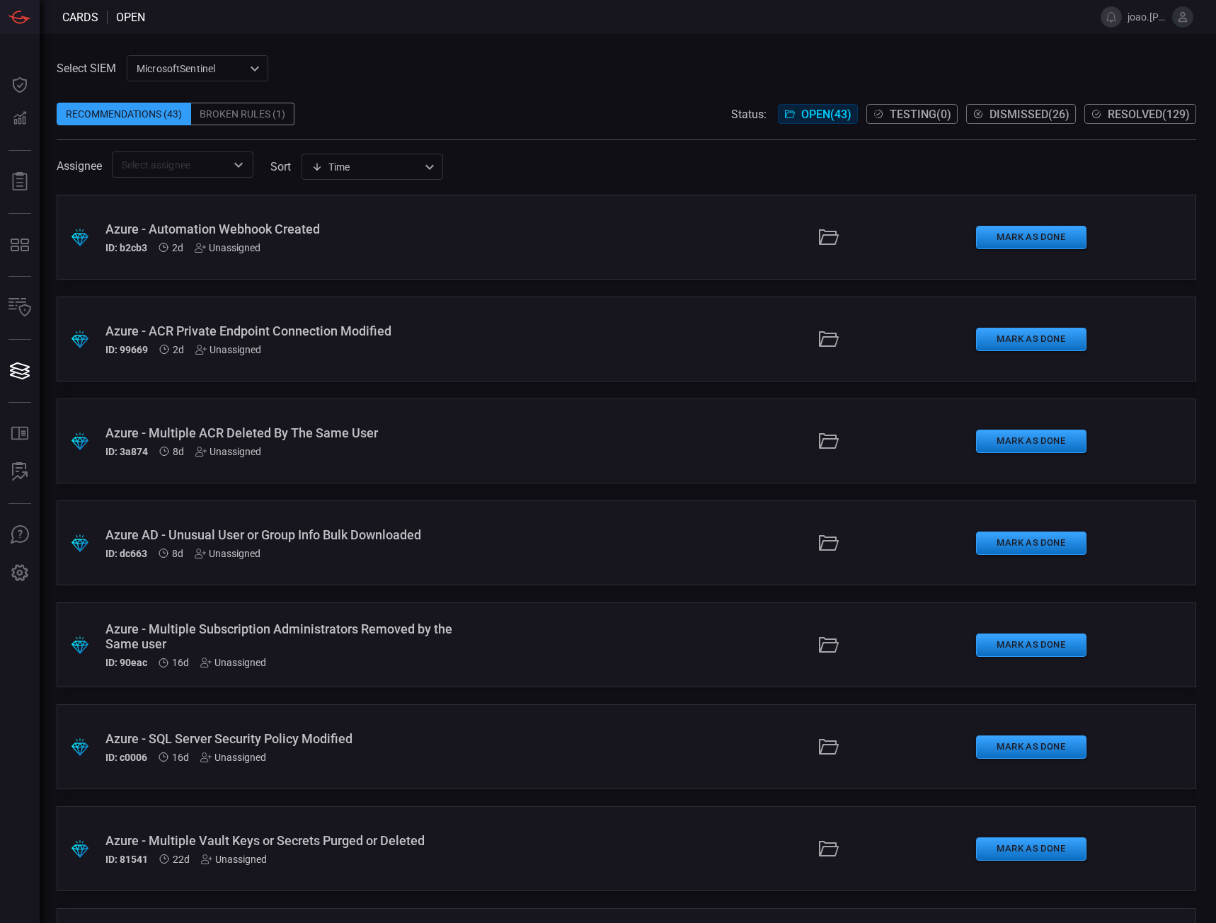
scroll to position [2625, 0]
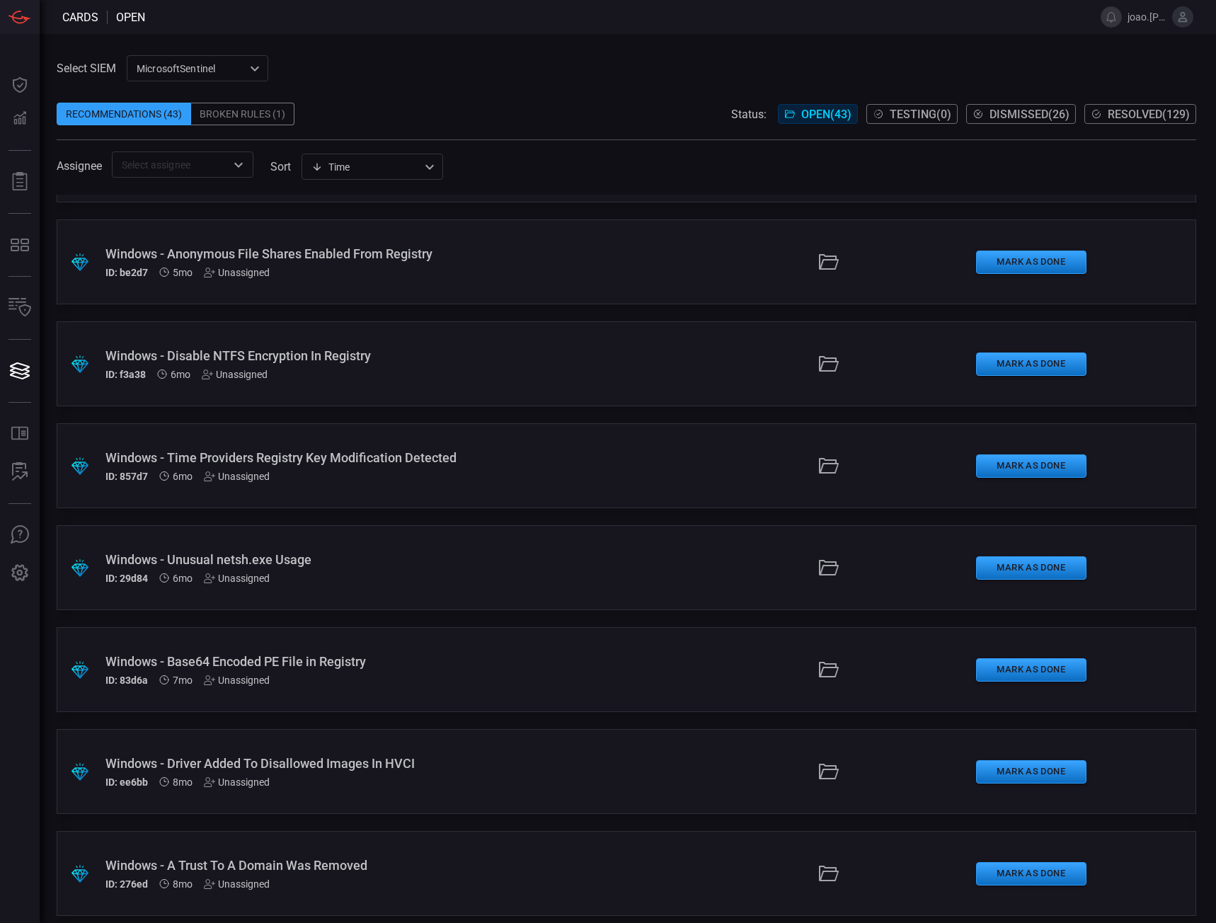
click at [449, 553] on div "Windows - Unusual netsh.exe Usage" at bounding box center [289, 559] width 369 height 15
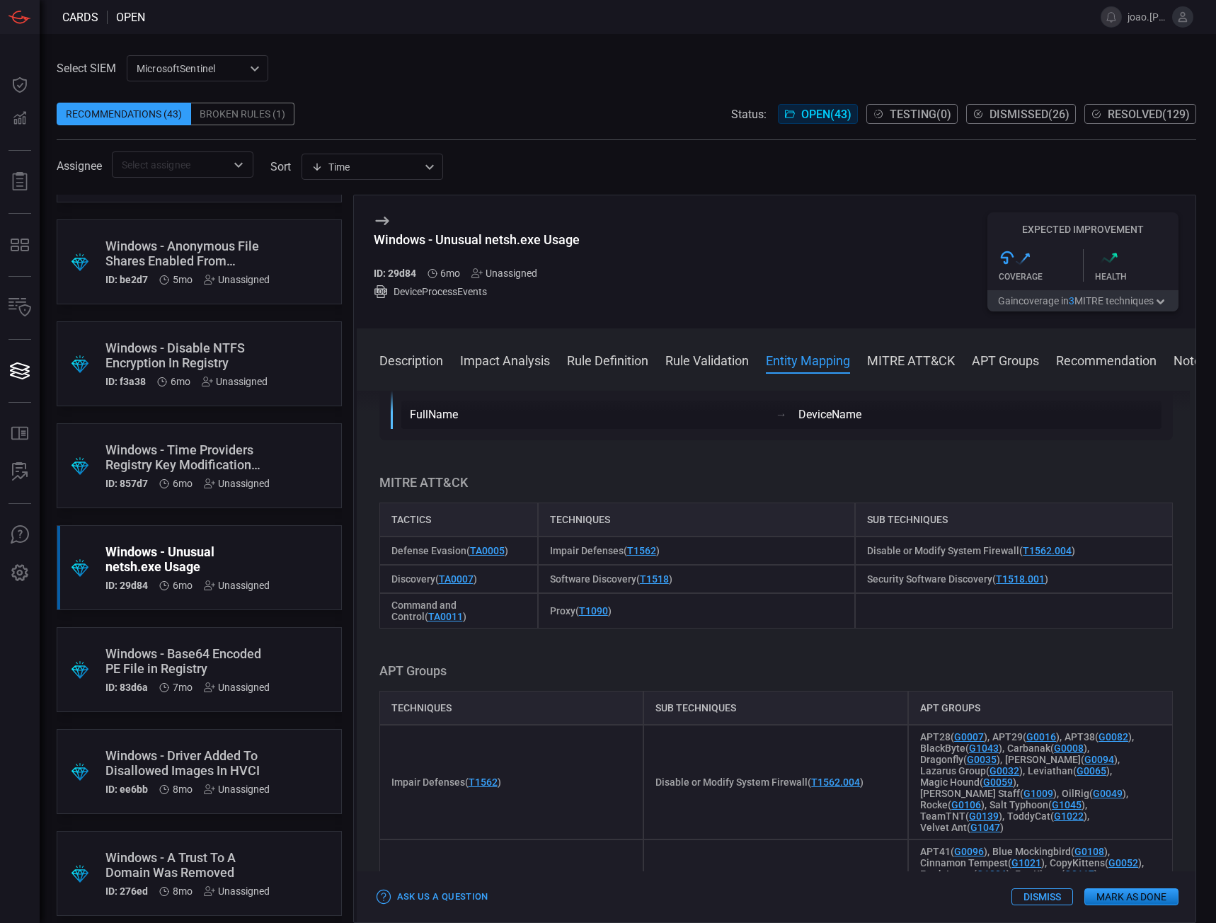
scroll to position [769, 0]
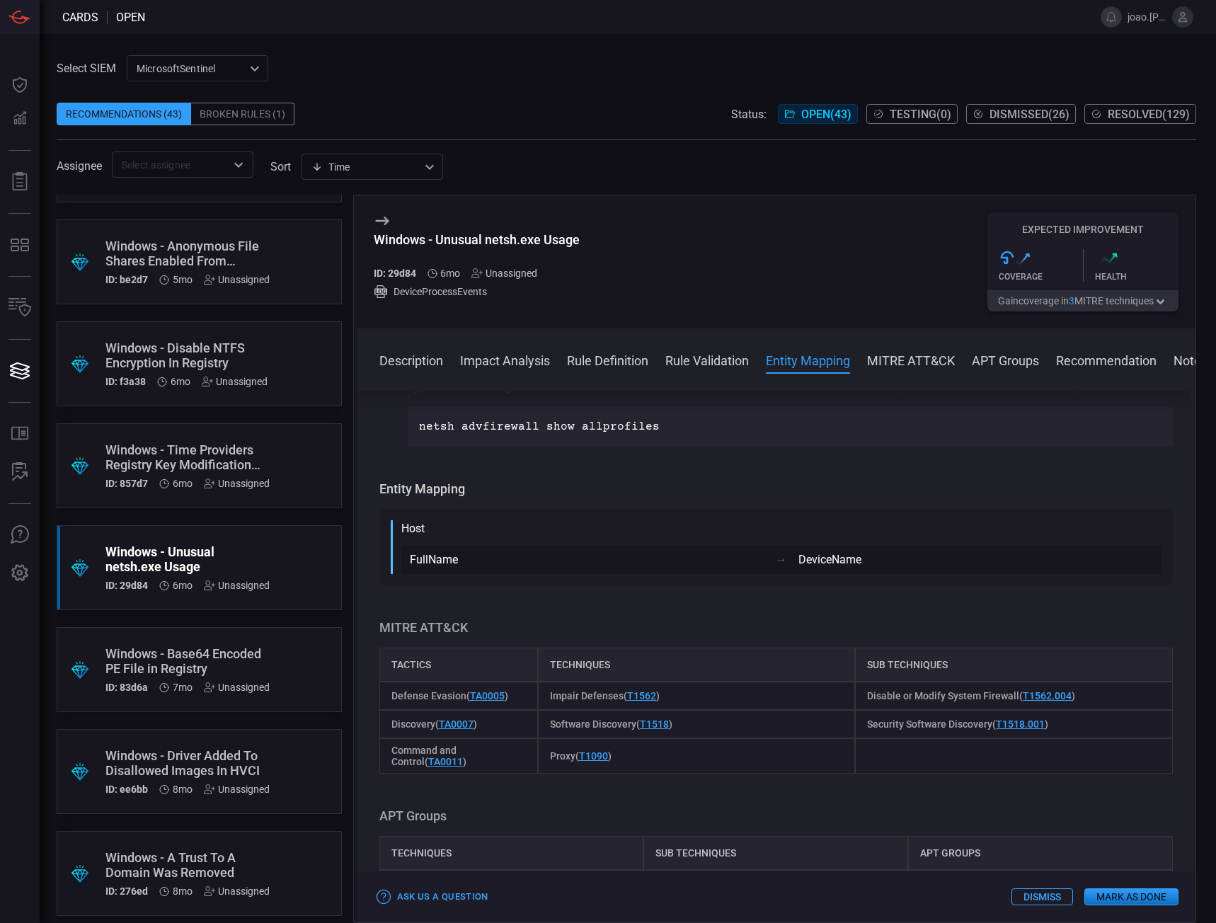
click at [1044, 894] on button "Dismiss" at bounding box center [1042, 896] width 62 height 17
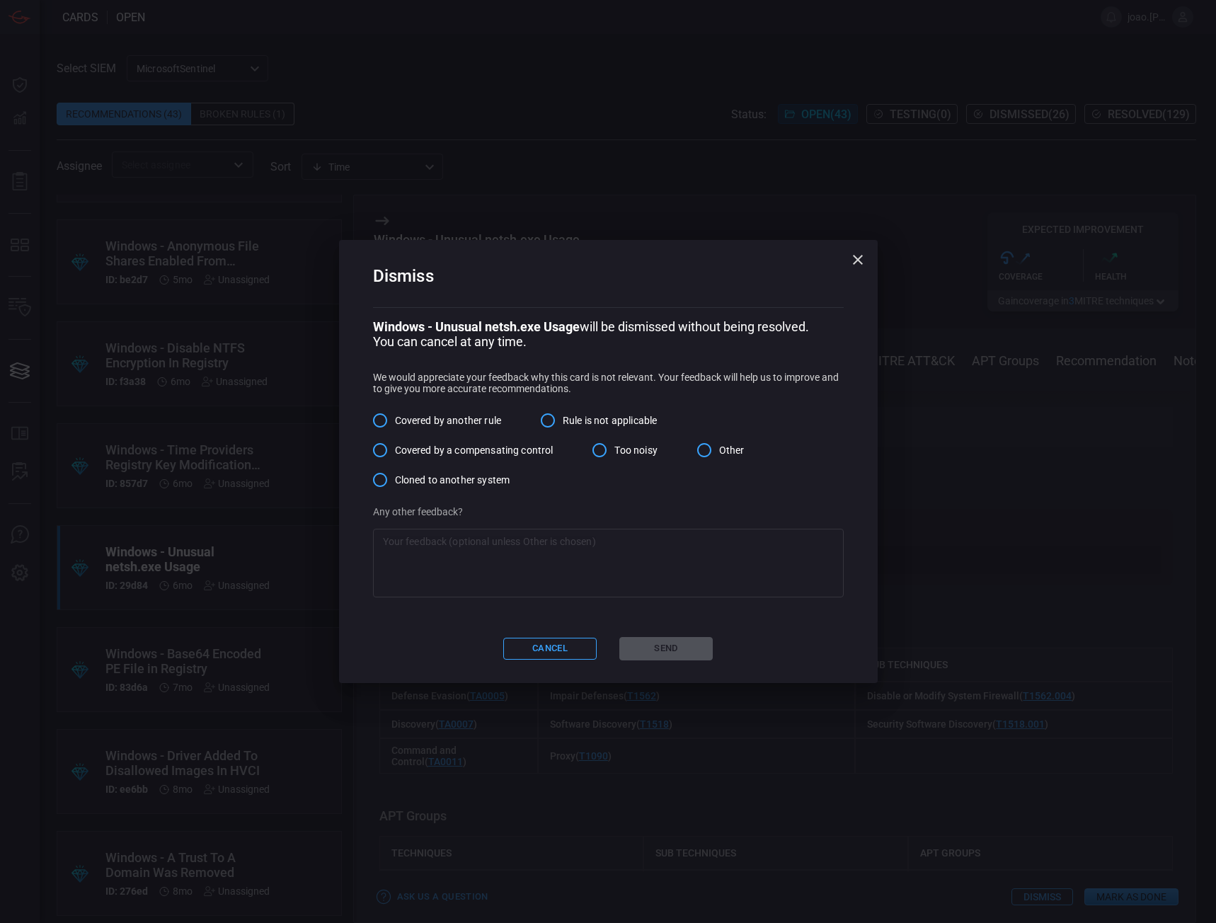
click at [545, 422] on input "Rule is not applicable" at bounding box center [548, 420] width 30 height 30
click at [557, 562] on textarea at bounding box center [608, 562] width 451 height 57
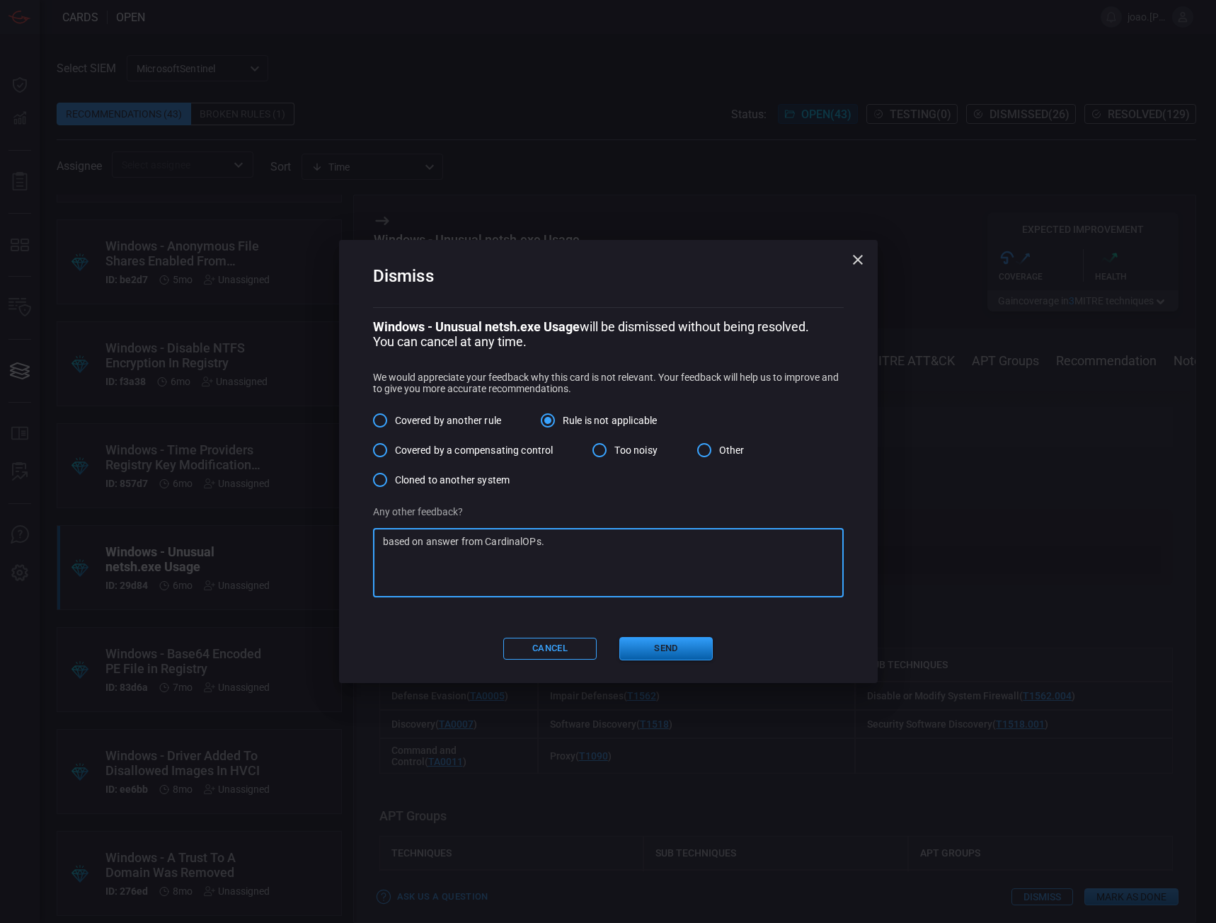
type textarea "based on answer from CardinalOPs."
click at [676, 651] on button "Send" at bounding box center [665, 648] width 93 height 23
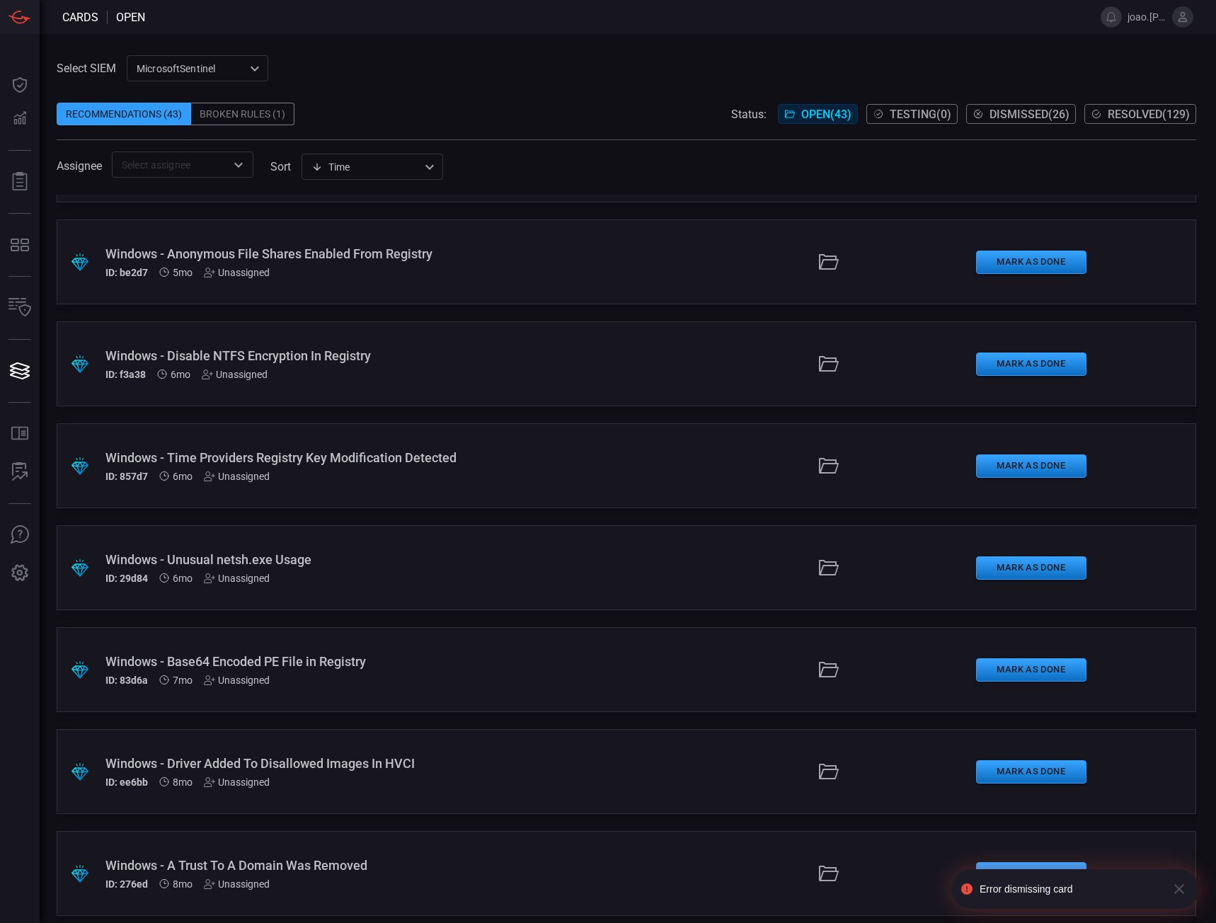
click at [260, 104] on div "Broken Rules (1)" at bounding box center [242, 114] width 103 height 23
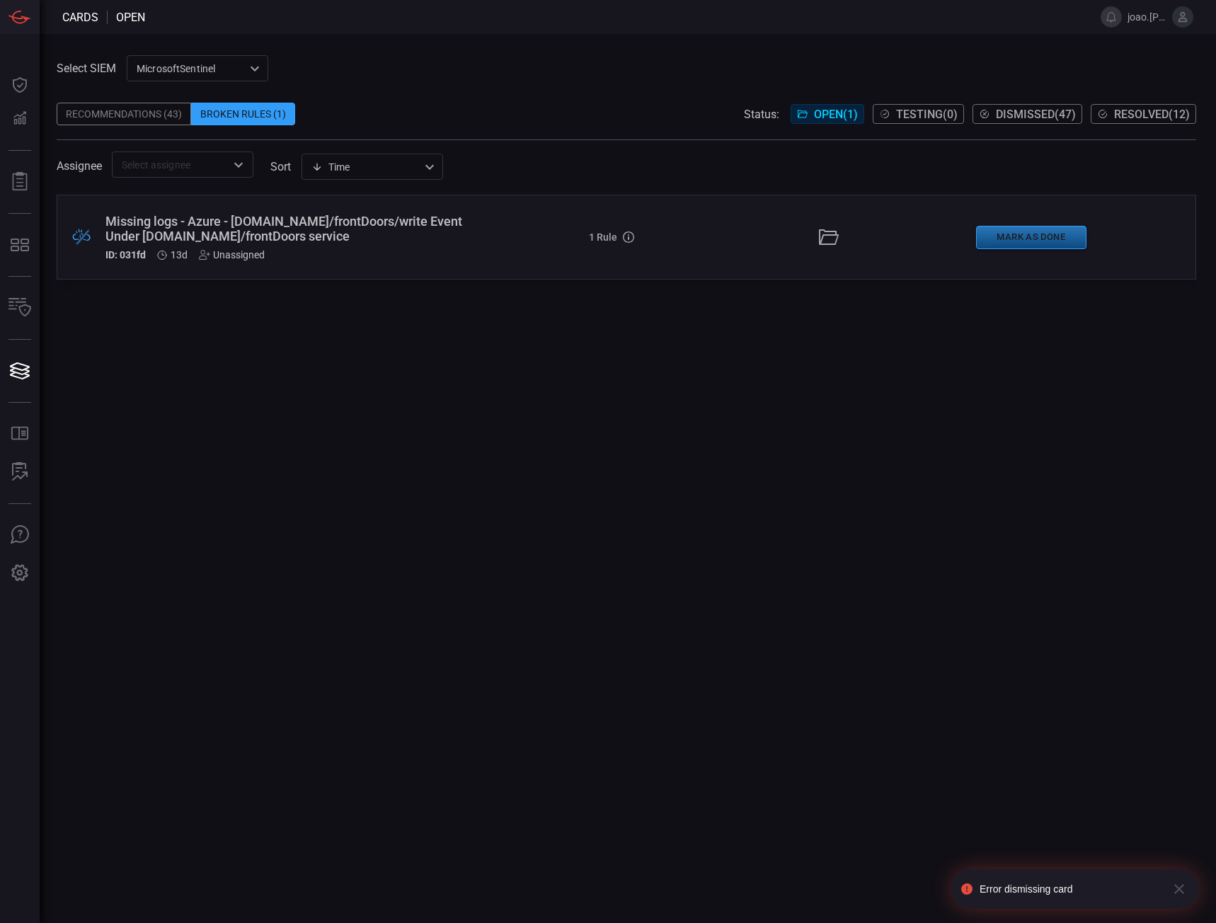
click at [994, 243] on button "Mark as Done" at bounding box center [1031, 237] width 110 height 23
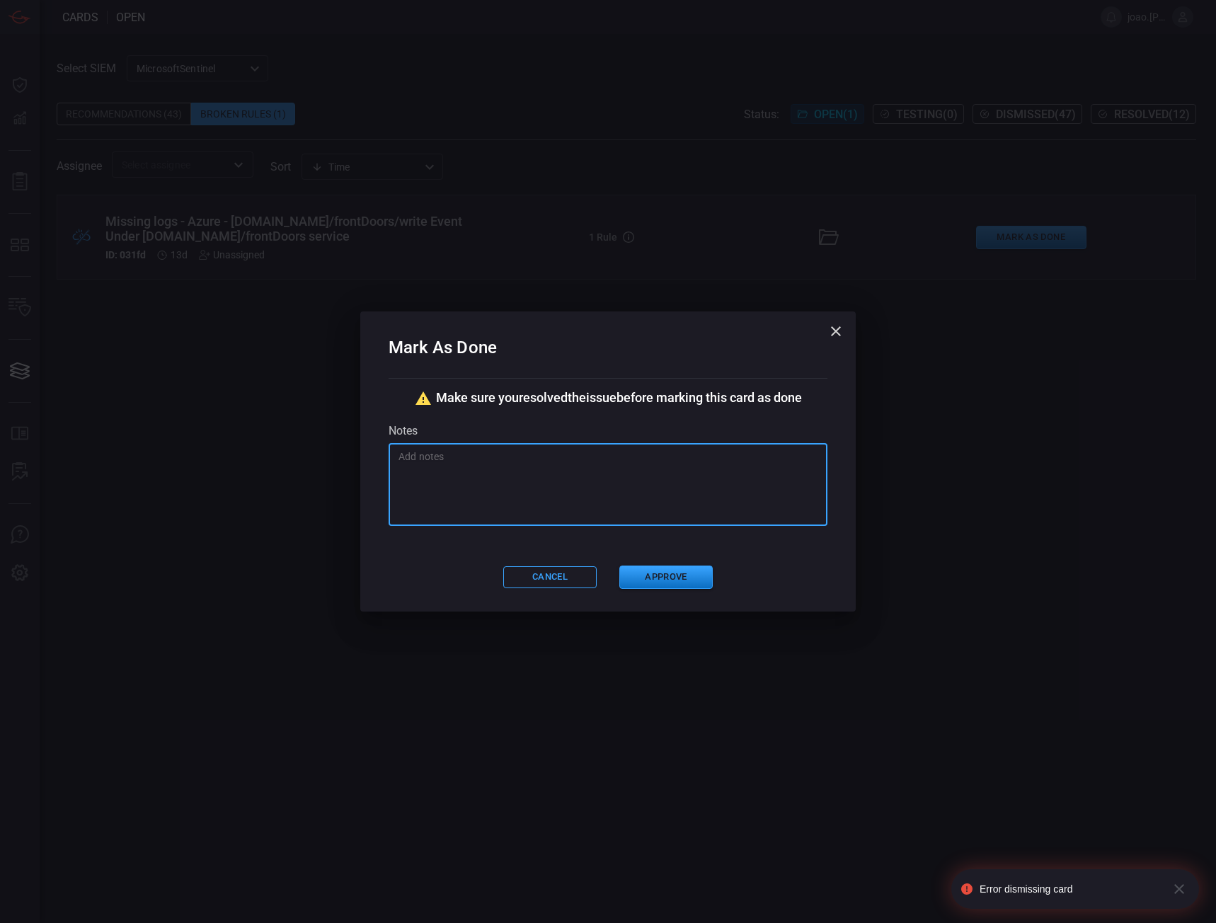
click at [603, 468] on textarea at bounding box center [607, 484] width 419 height 71
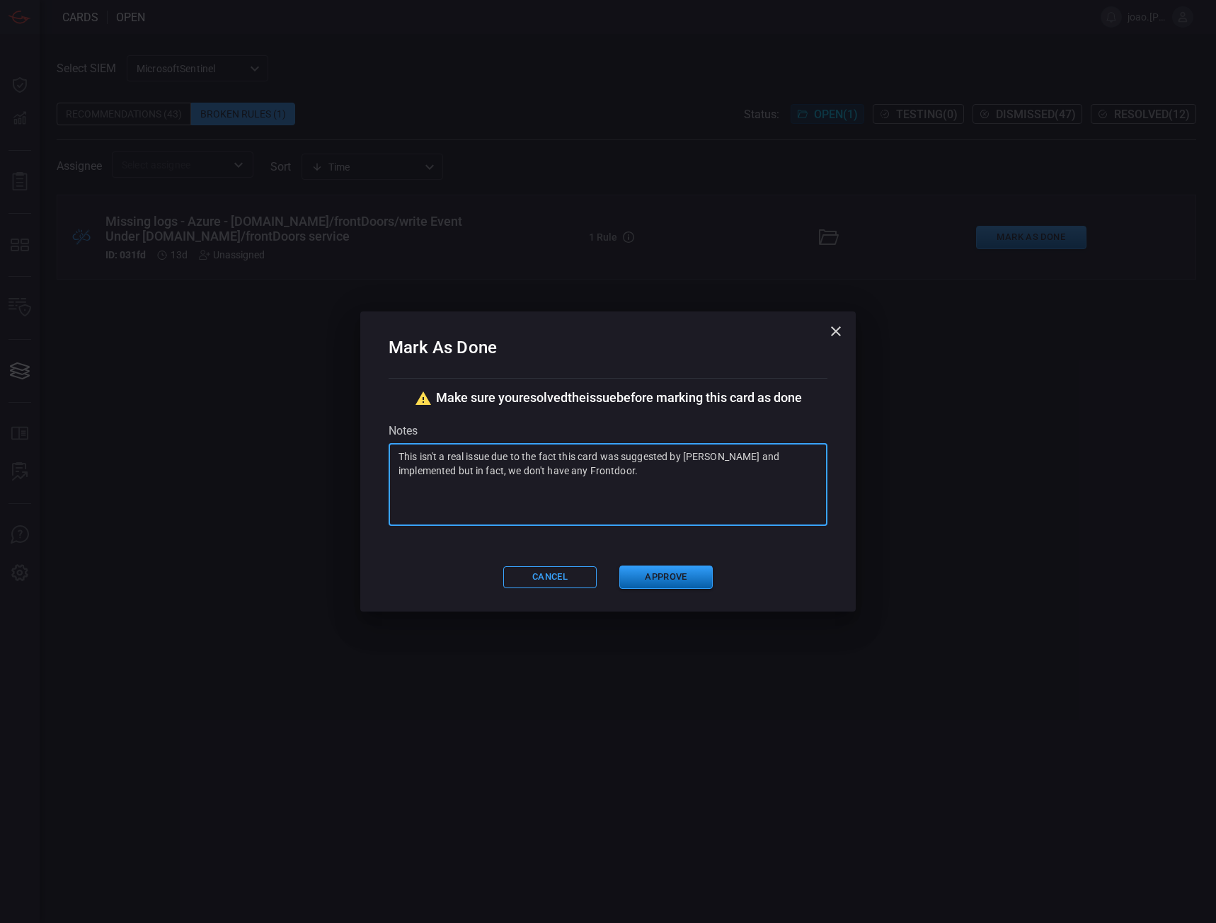
type textarea "This isn't a real issue due to the fact this card was suggested by [PERSON_NAME…"
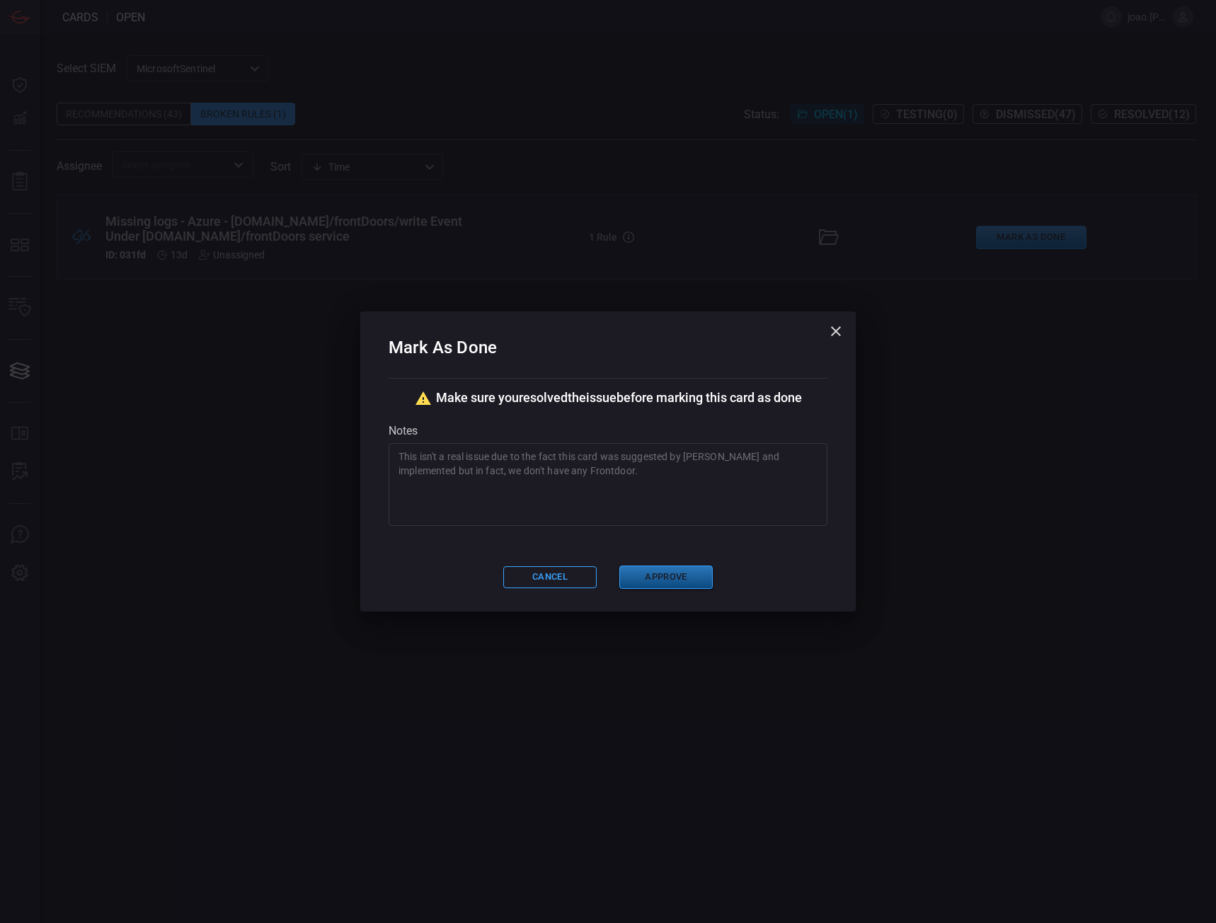
click at [672, 577] on button "Approve" at bounding box center [665, 576] width 93 height 23
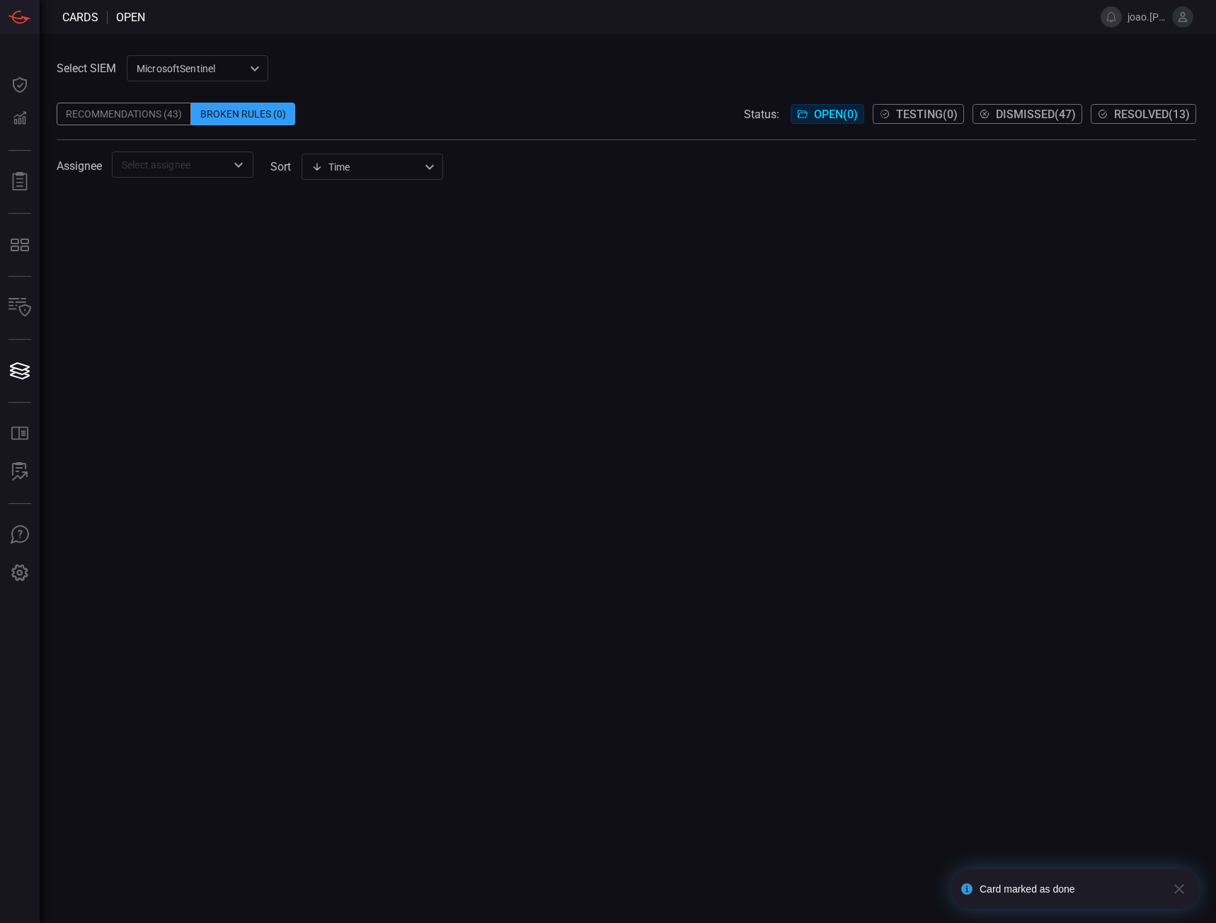
click at [128, 113] on div "Recommendations (43)" at bounding box center [124, 114] width 134 height 23
